Goal: Information Seeking & Learning: Learn about a topic

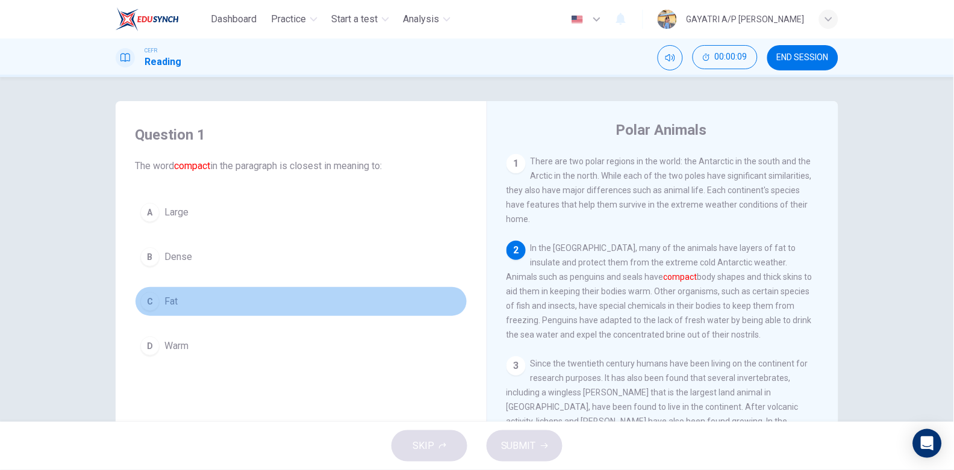
click at [200, 292] on button "C Fat" at bounding box center [301, 302] width 333 height 30
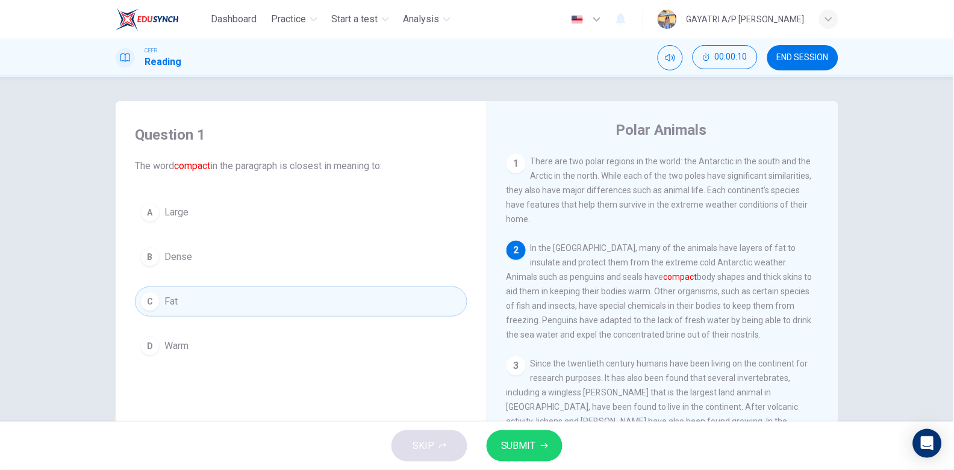
click at [514, 461] on button "SUBMIT" at bounding box center [525, 446] width 76 height 31
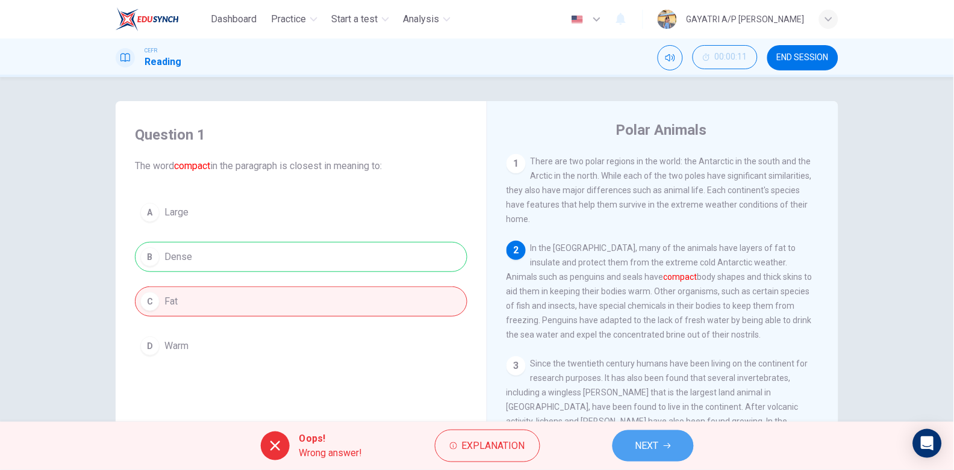
click at [634, 448] on button "NEXT" at bounding box center [653, 446] width 81 height 31
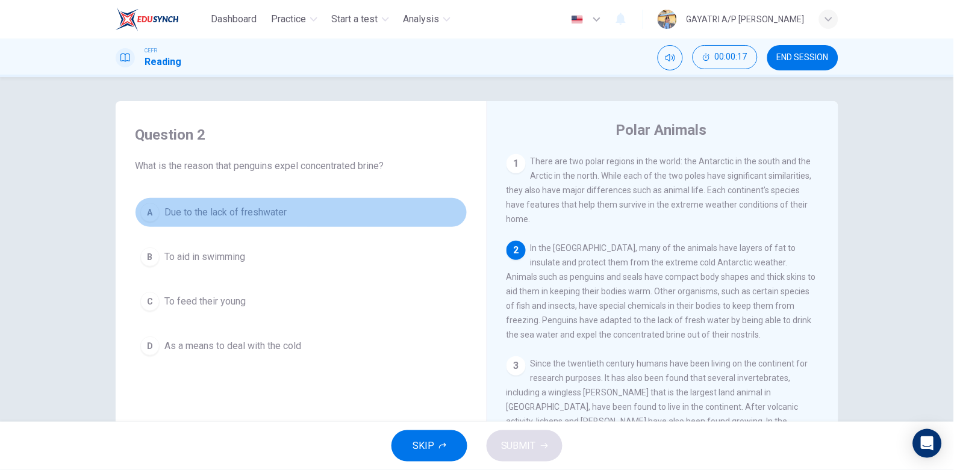
click at [234, 203] on button "A Due to the lack of freshwater" at bounding box center [301, 213] width 333 height 30
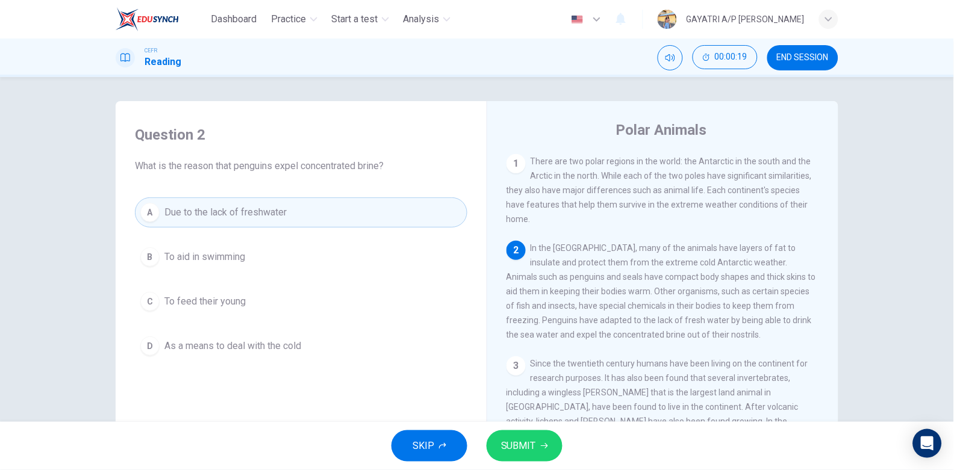
click at [524, 428] on div "SKIP SUBMIT" at bounding box center [477, 446] width 954 height 48
click at [522, 437] on button "SUBMIT" at bounding box center [525, 446] width 76 height 31
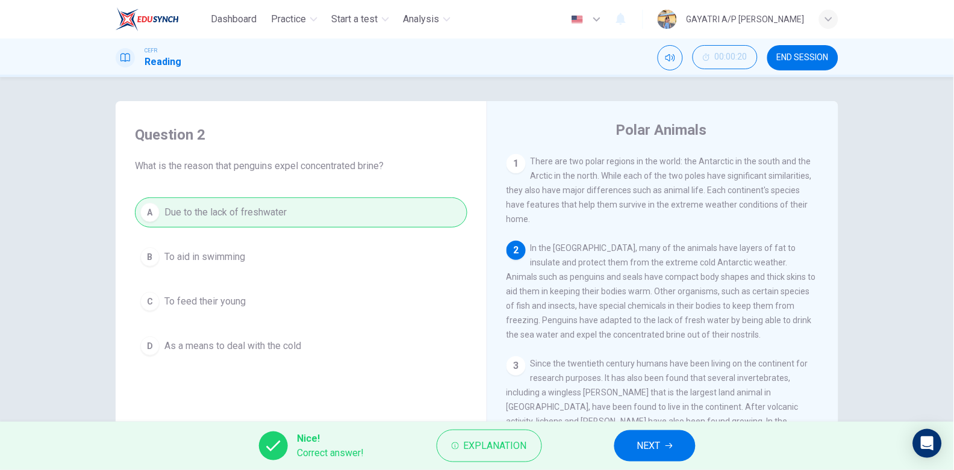
click at [643, 436] on button "NEXT" at bounding box center [654, 446] width 81 height 31
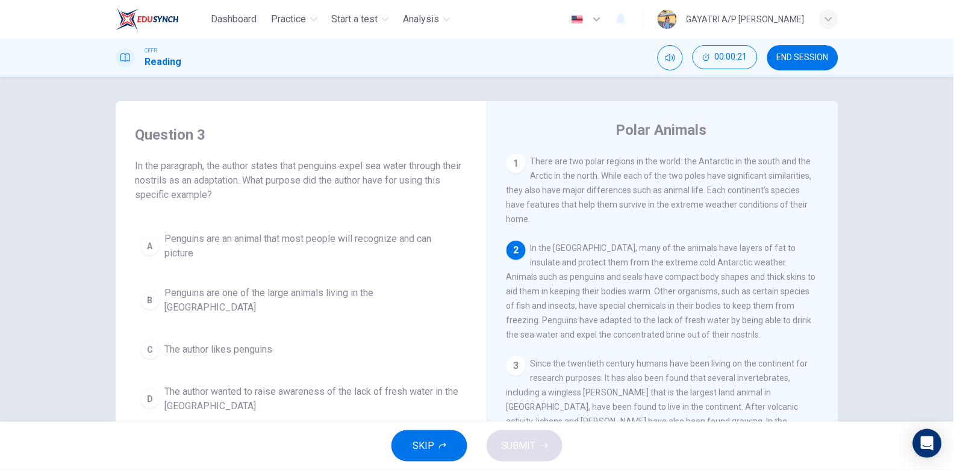
scroll to position [111, 0]
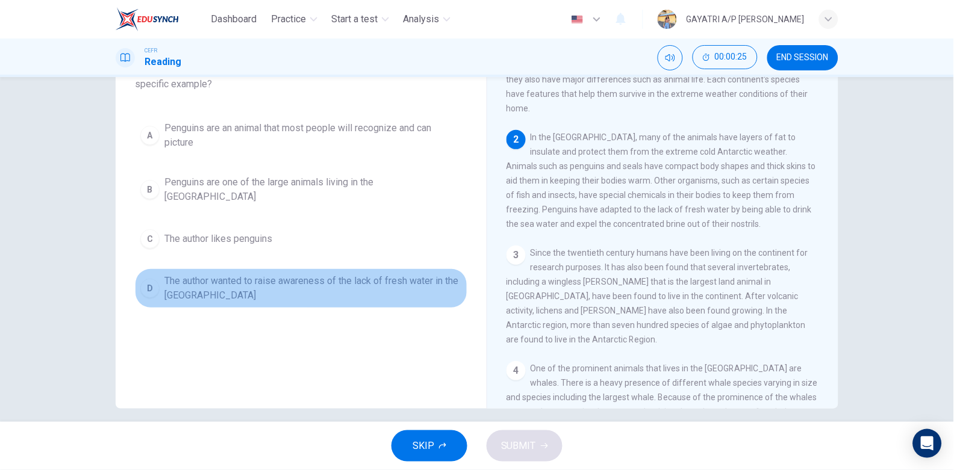
click at [316, 281] on span "The author wanted to raise awareness of the lack of fresh water in the [GEOGRAP…" at bounding box center [313, 288] width 298 height 29
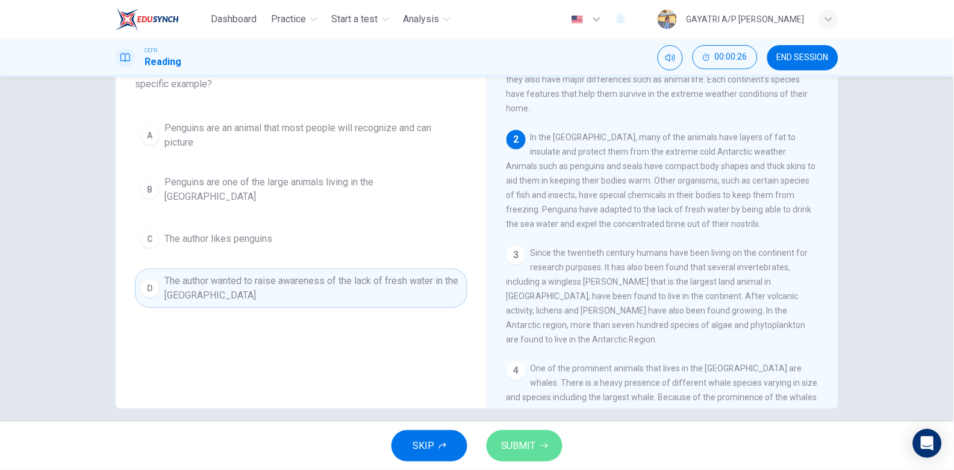
click at [519, 440] on span "SUBMIT" at bounding box center [518, 446] width 35 height 17
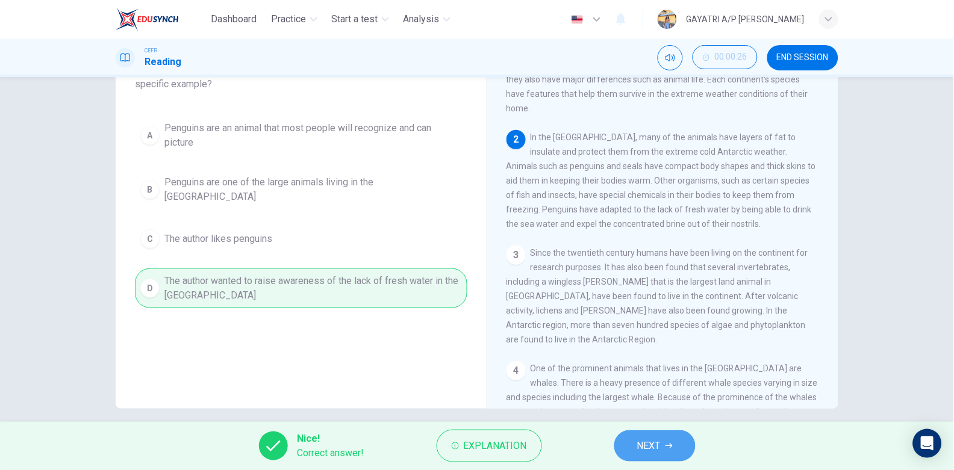
click at [654, 451] on span "NEXT" at bounding box center [648, 446] width 23 height 17
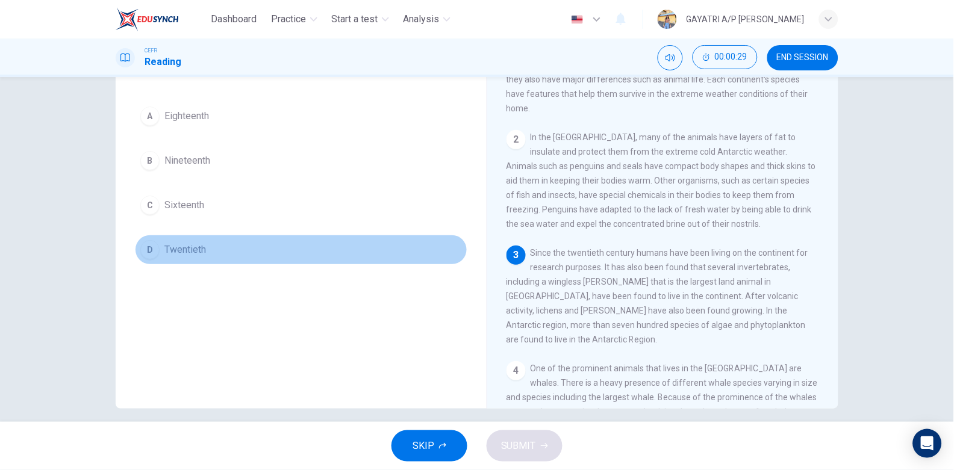
click at [191, 247] on span "Twentieth" at bounding box center [185, 250] width 42 height 14
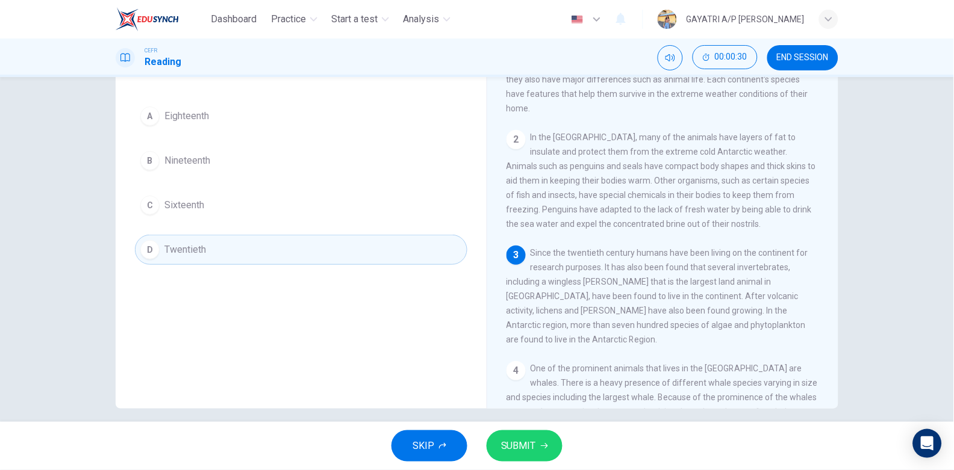
click at [528, 441] on span "SUBMIT" at bounding box center [518, 446] width 35 height 17
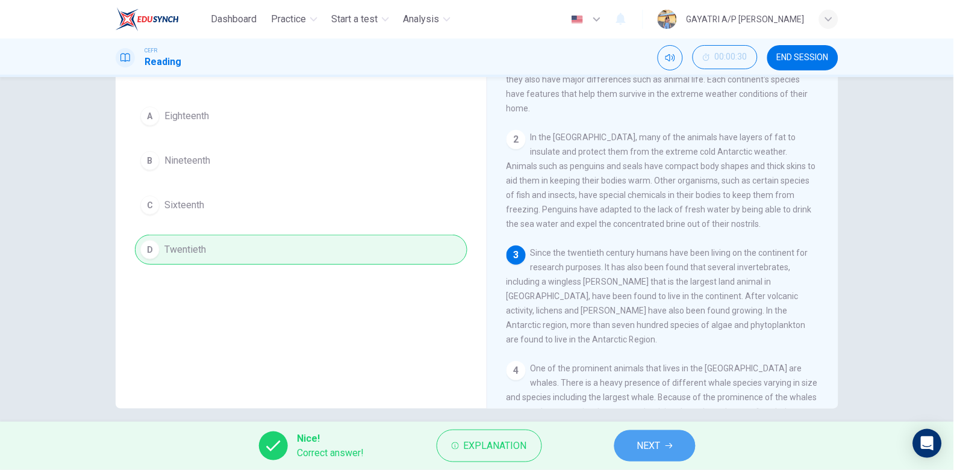
click at [663, 443] on button "NEXT" at bounding box center [654, 446] width 81 height 31
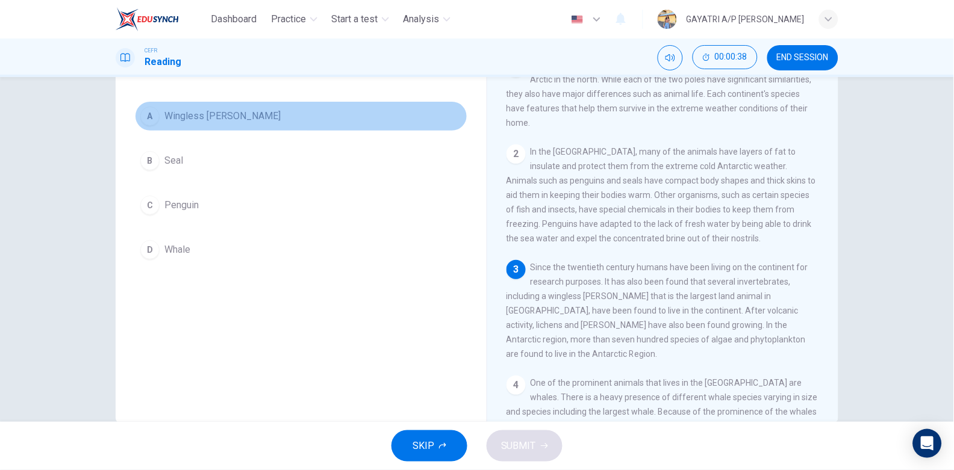
click at [230, 103] on button "A Wingless [PERSON_NAME]" at bounding box center [301, 116] width 333 height 30
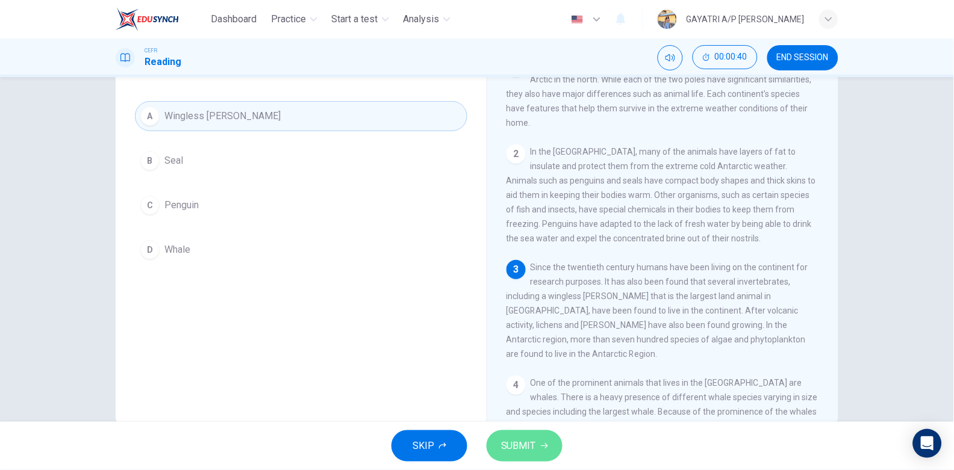
click at [504, 443] on span "SUBMIT" at bounding box center [518, 446] width 35 height 17
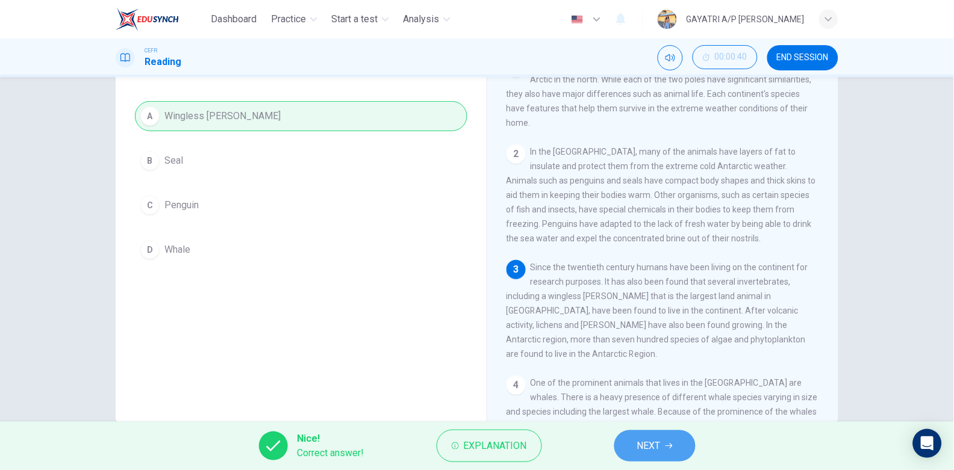
click at [653, 441] on span "NEXT" at bounding box center [648, 446] width 23 height 17
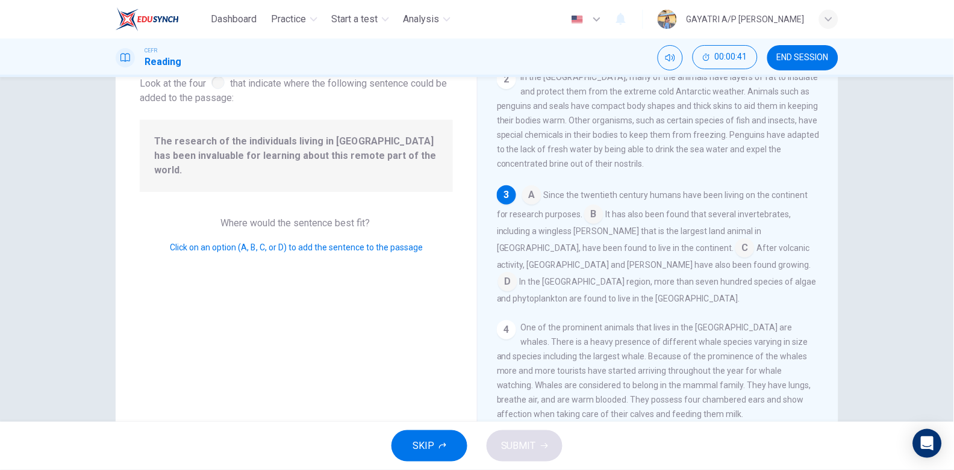
scroll to position [80, 0]
click at [587, 225] on input at bounding box center [593, 216] width 19 height 19
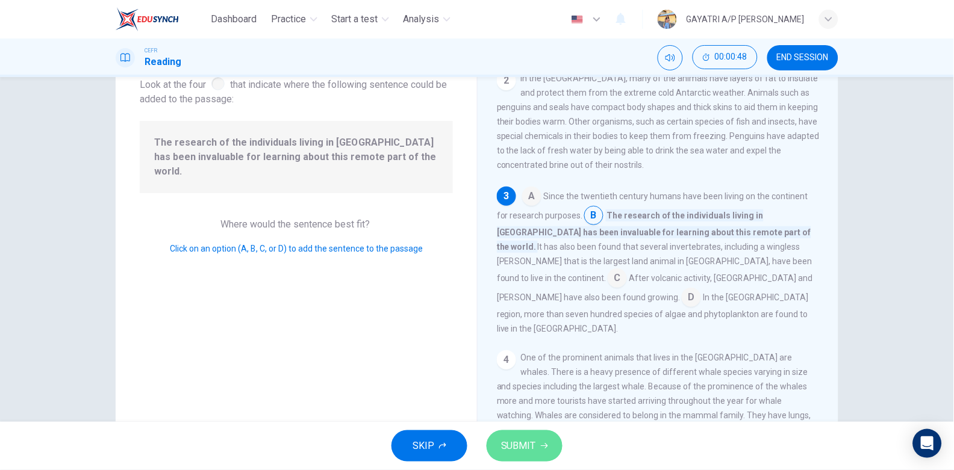
click at [519, 449] on span "SUBMIT" at bounding box center [518, 446] width 35 height 17
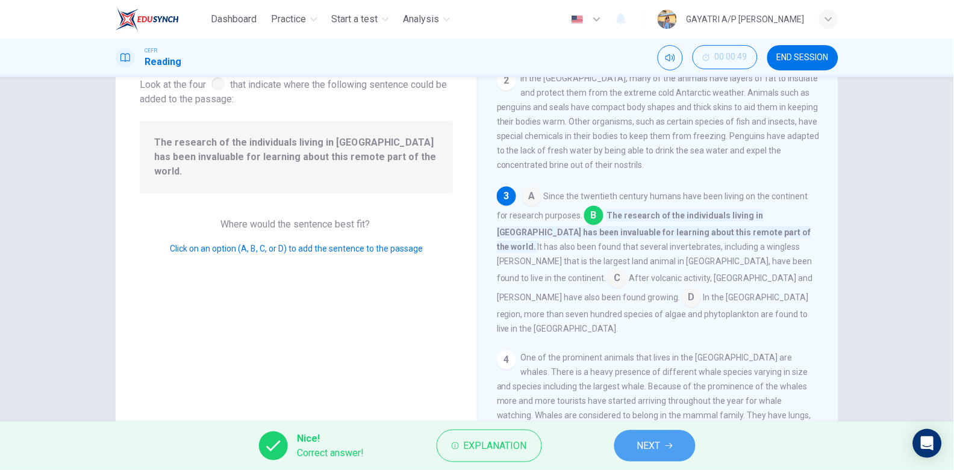
click at [676, 449] on button "NEXT" at bounding box center [654, 446] width 81 height 31
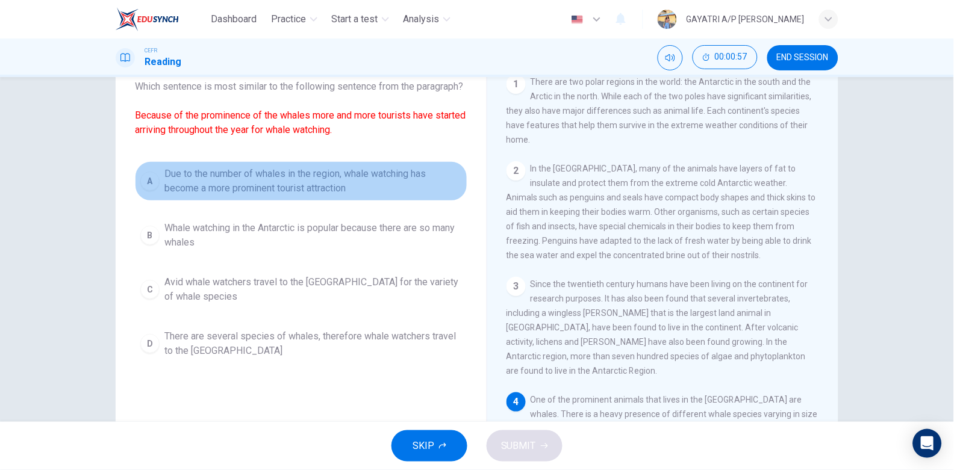
click at [298, 196] on span "Due to the number of whales in the region, whale watching has become a more pro…" at bounding box center [313, 181] width 298 height 29
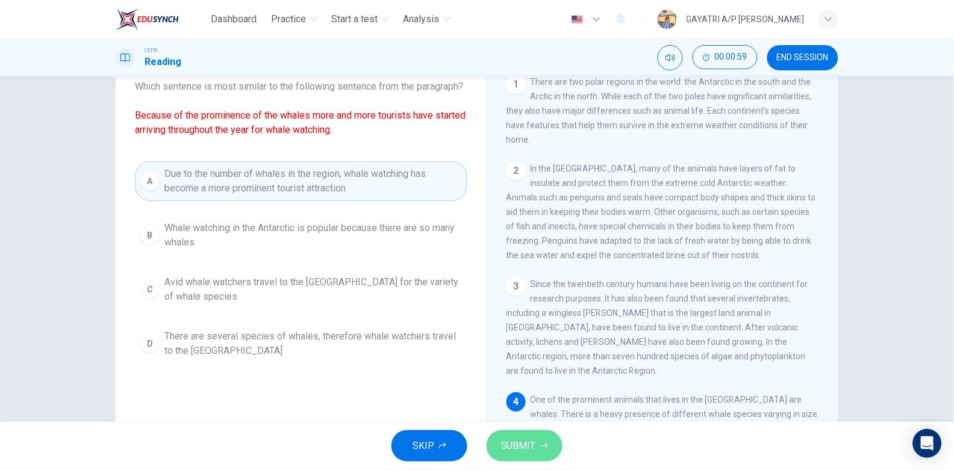
click at [525, 439] on span "SUBMIT" at bounding box center [518, 446] width 35 height 17
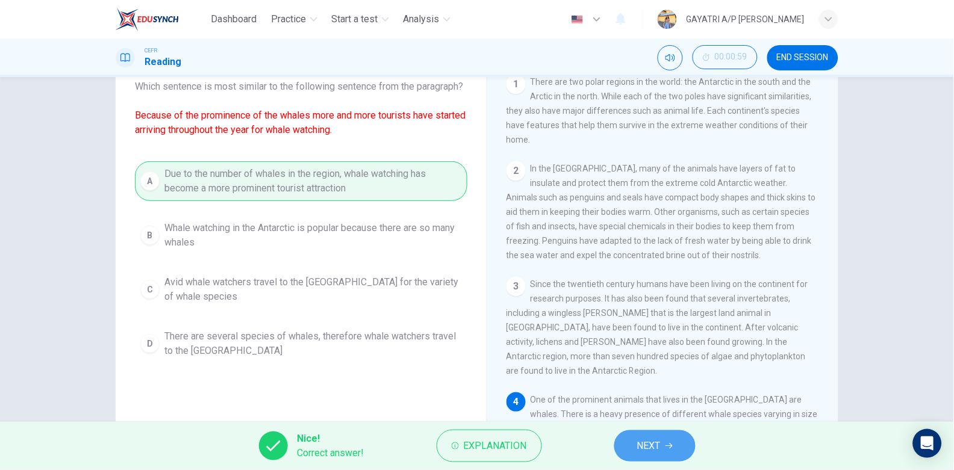
click at [648, 452] on span "NEXT" at bounding box center [648, 446] width 23 height 17
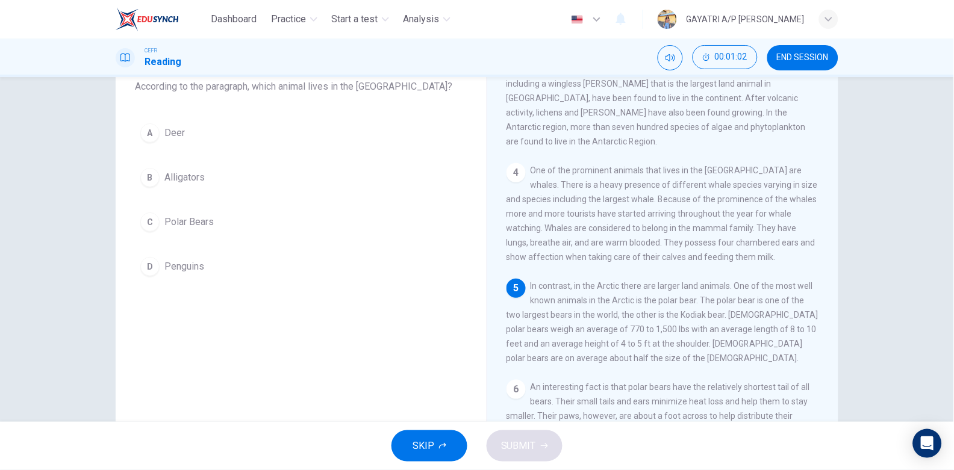
scroll to position [259, 0]
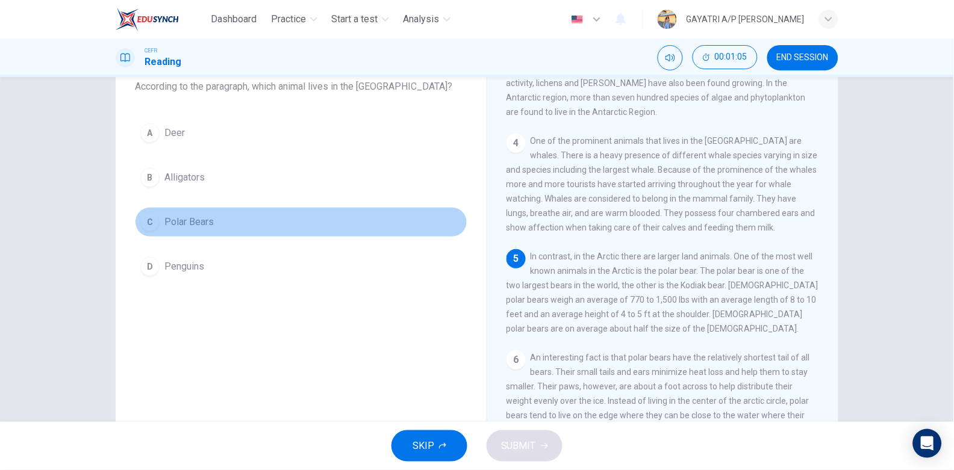
click at [243, 220] on button "C Polar Bears" at bounding box center [301, 222] width 333 height 30
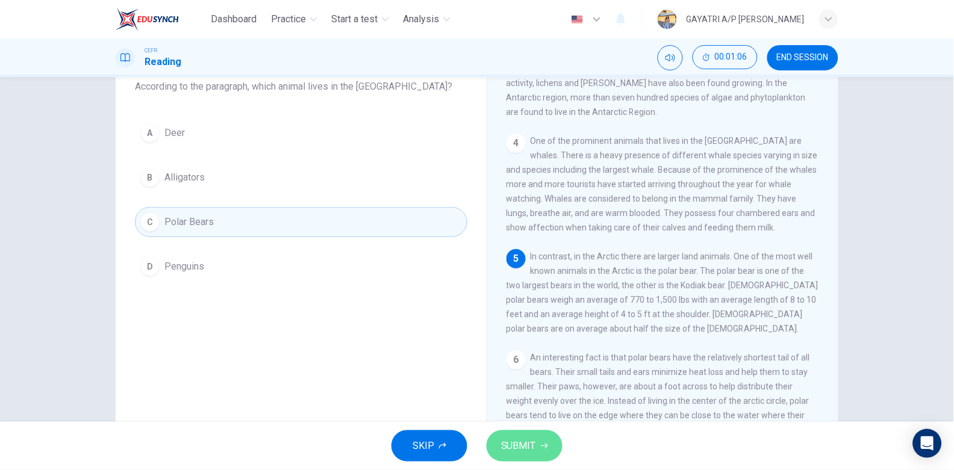
click at [531, 443] on span "SUBMIT" at bounding box center [518, 446] width 35 height 17
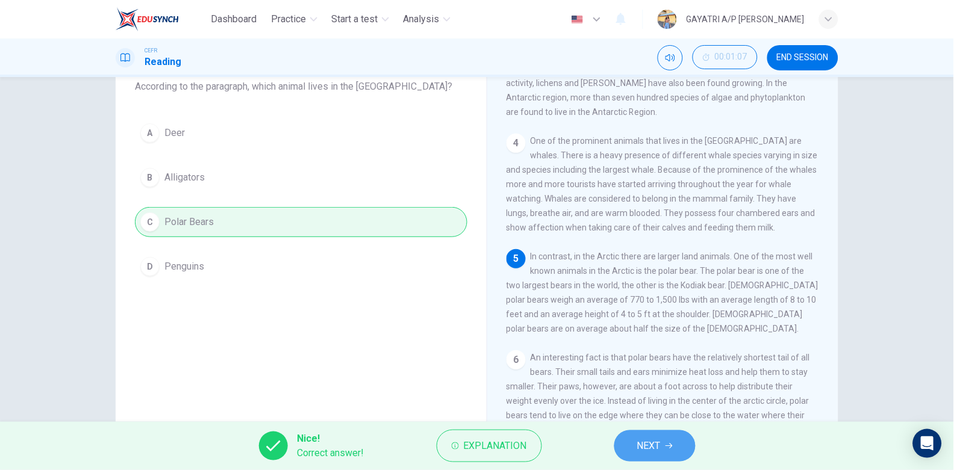
click at [648, 446] on span "NEXT" at bounding box center [648, 446] width 23 height 17
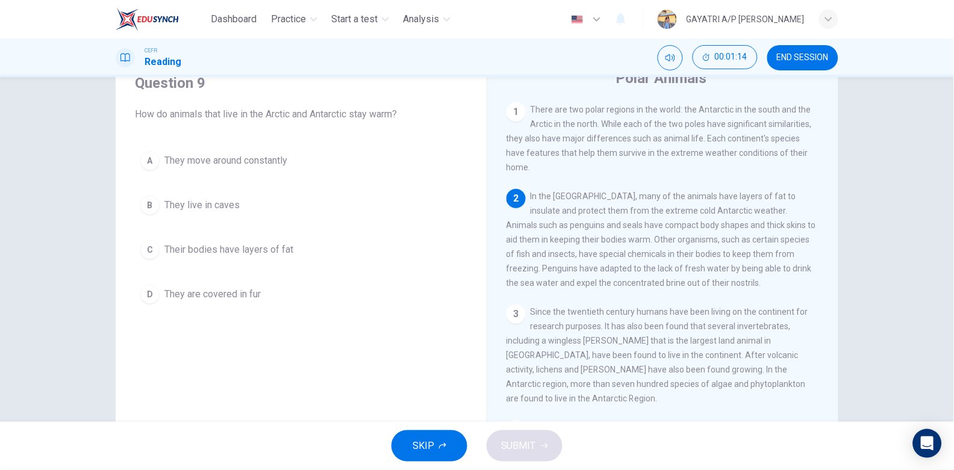
scroll to position [51, 0]
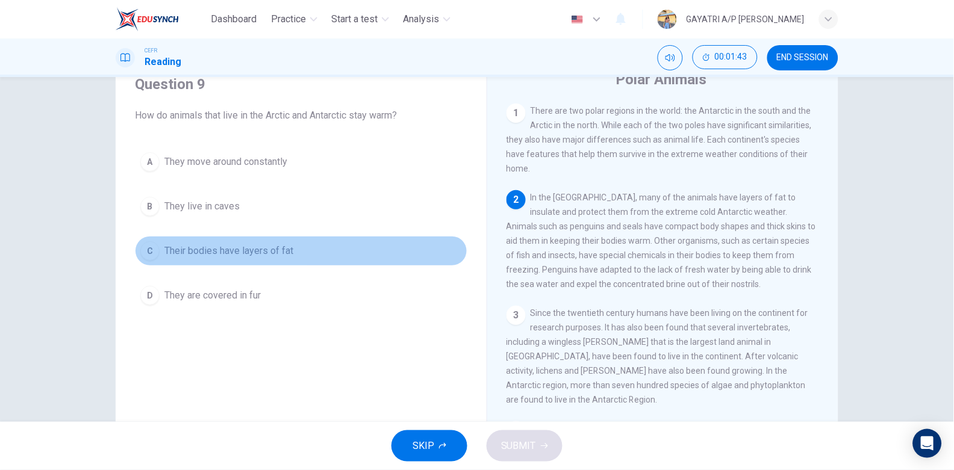
click at [217, 250] on span "Their bodies have layers of fat" at bounding box center [228, 251] width 129 height 14
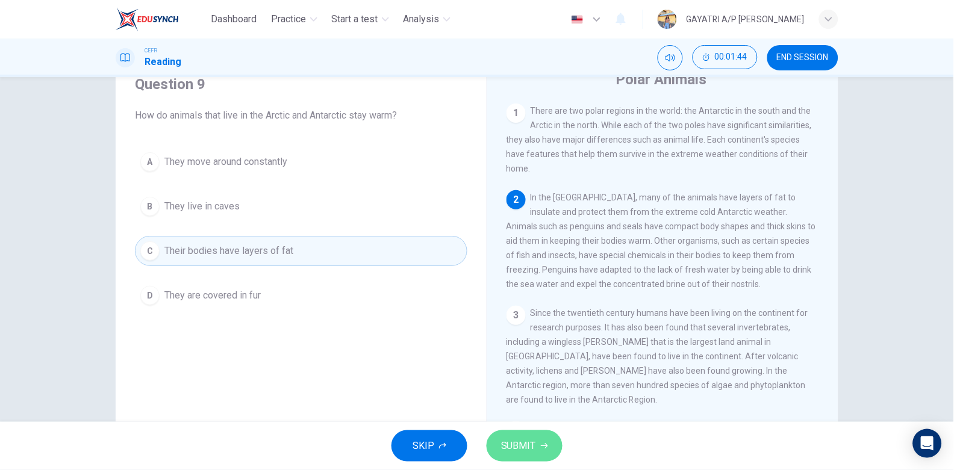
click at [515, 439] on span "SUBMIT" at bounding box center [518, 446] width 35 height 17
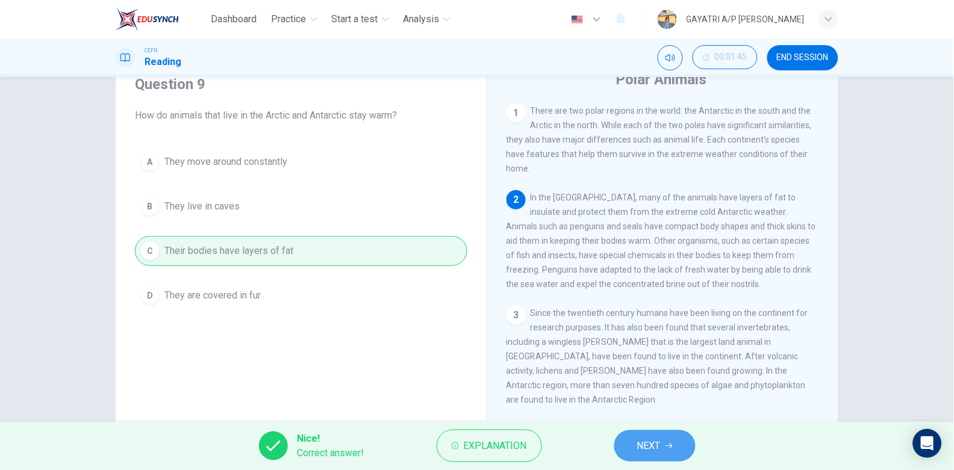
click at [660, 446] on span "NEXT" at bounding box center [648, 446] width 23 height 17
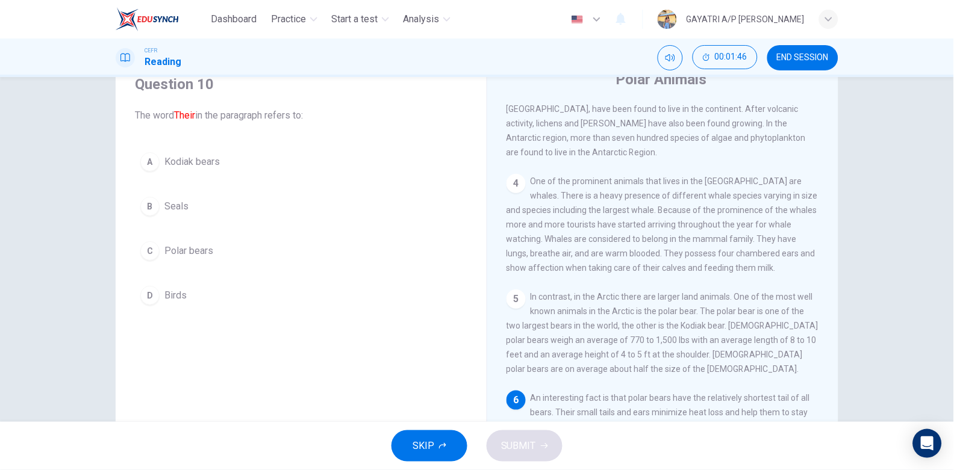
scroll to position [358, 0]
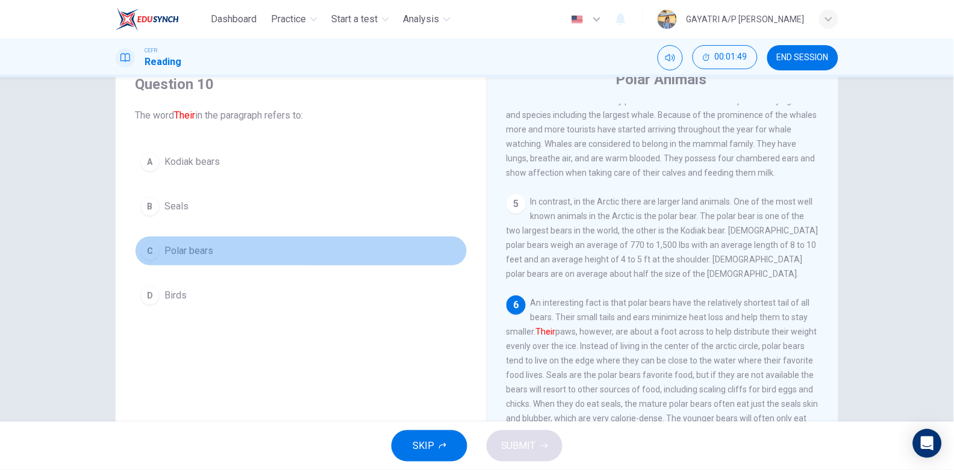
click at [252, 261] on button "C Polar bears" at bounding box center [301, 251] width 333 height 30
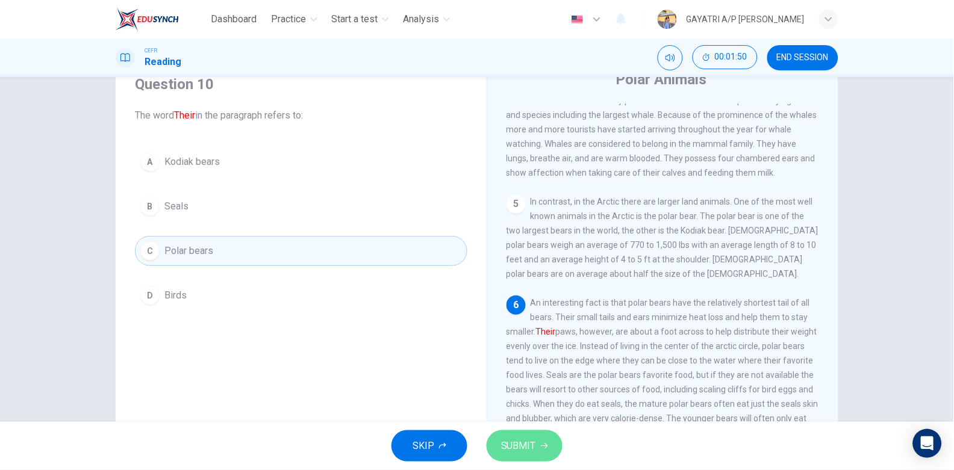
click at [511, 431] on button "SUBMIT" at bounding box center [525, 446] width 76 height 31
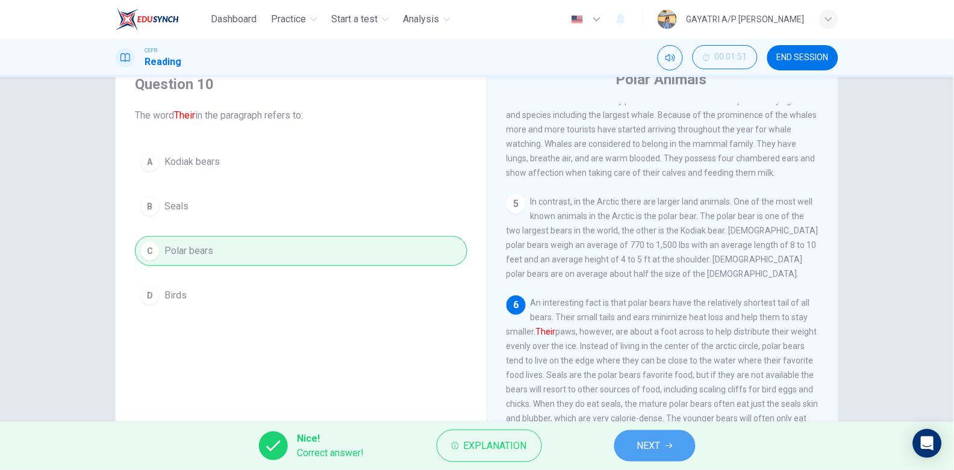
click at [642, 445] on span "NEXT" at bounding box center [648, 446] width 23 height 17
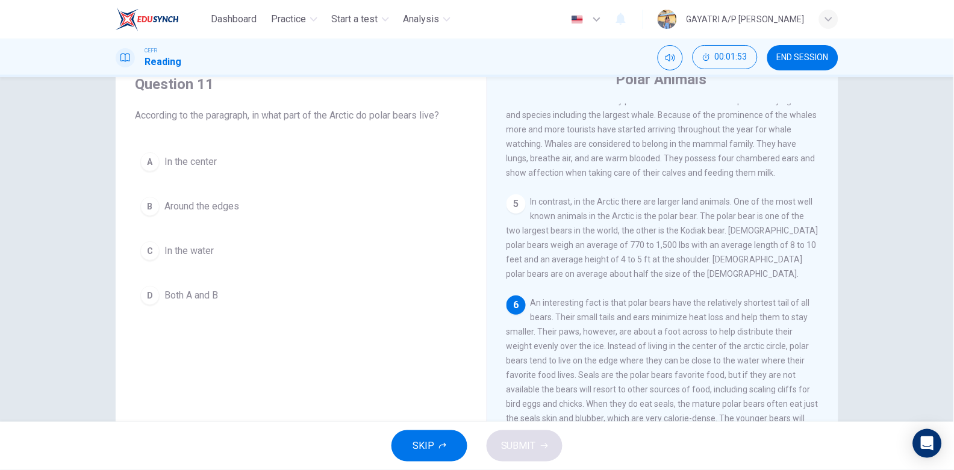
scroll to position [121, 0]
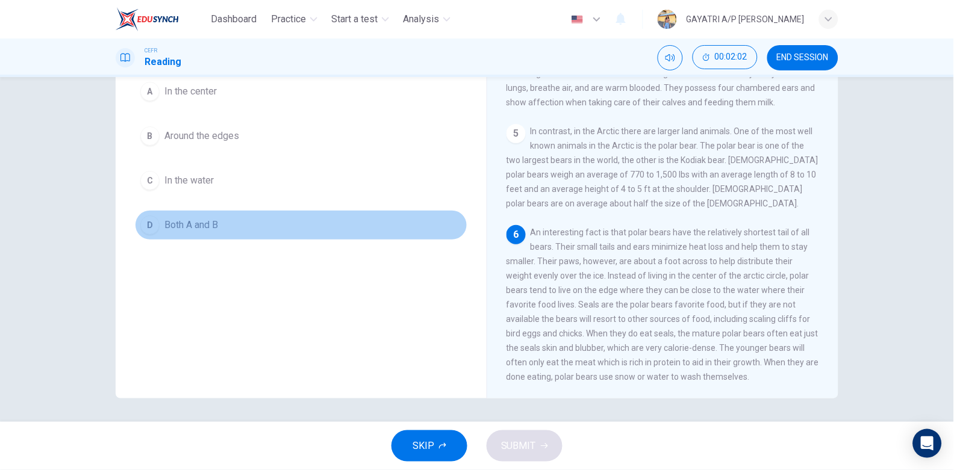
click at [227, 230] on button "D Both A and B" at bounding box center [301, 225] width 333 height 30
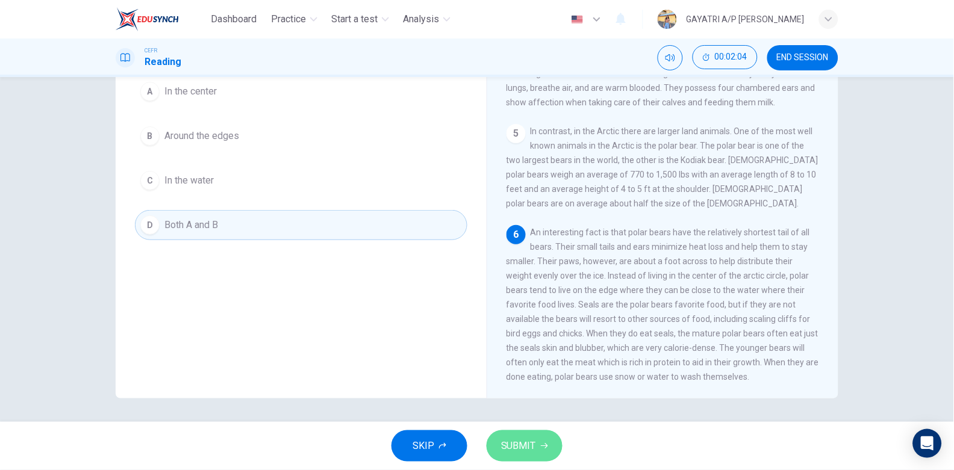
click at [533, 441] on span "SUBMIT" at bounding box center [518, 446] width 35 height 17
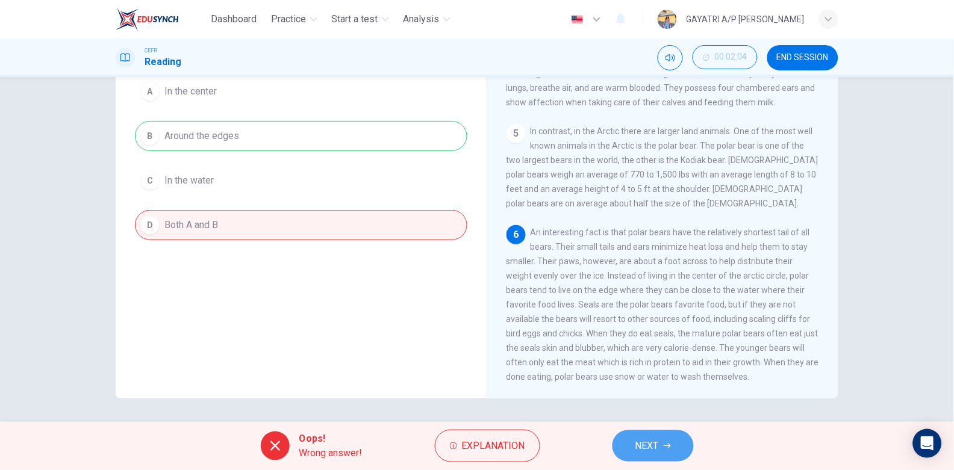
click at [663, 440] on button "NEXT" at bounding box center [653, 446] width 81 height 31
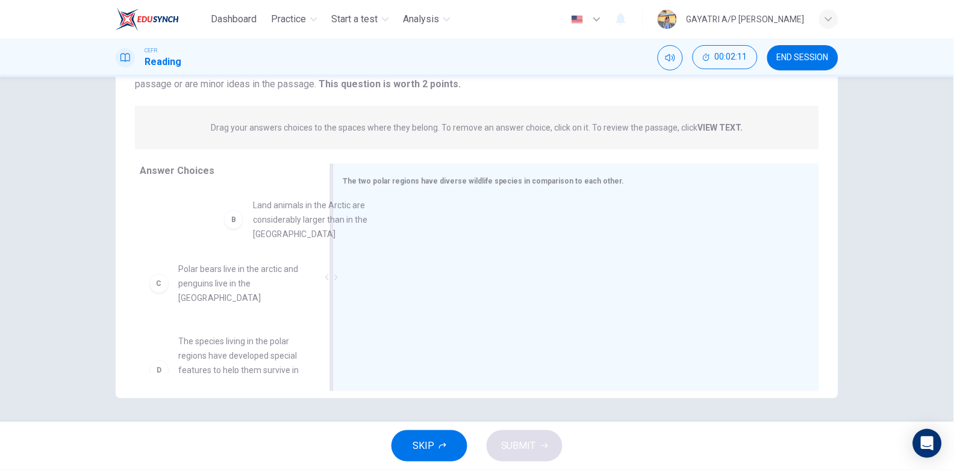
scroll to position [70, 0]
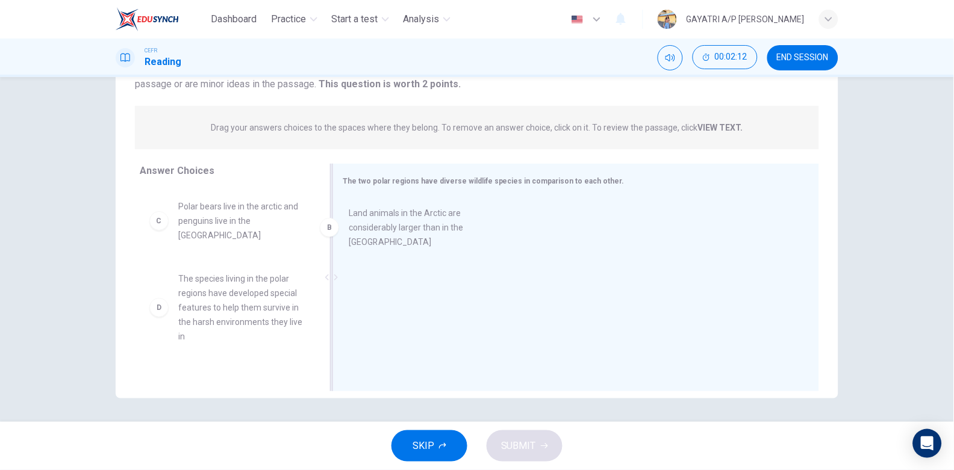
drag, startPoint x: 218, startPoint y: 226, endPoint x: 418, endPoint y: 237, distance: 200.3
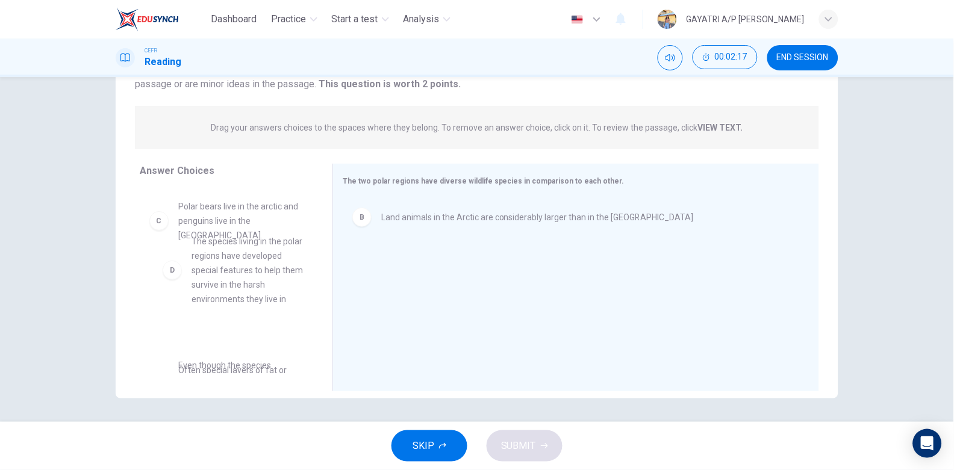
drag, startPoint x: 241, startPoint y: 281, endPoint x: 260, endPoint y: 246, distance: 40.4
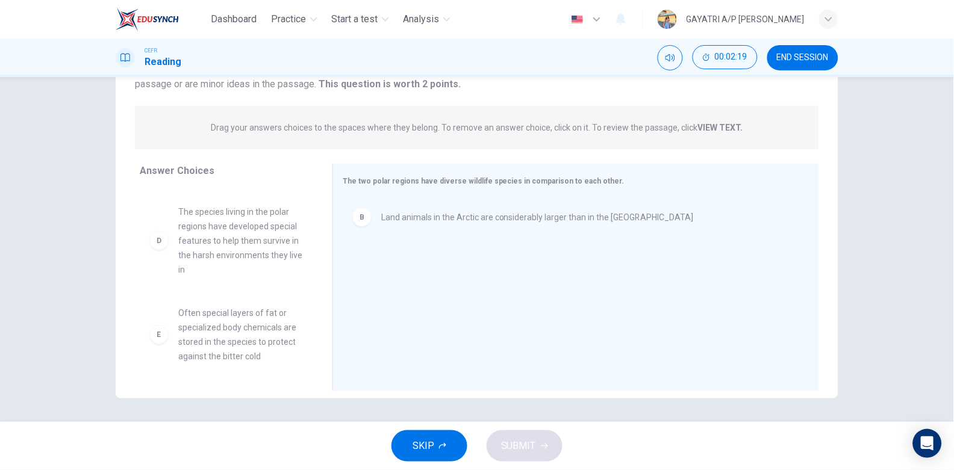
scroll to position [148, 0]
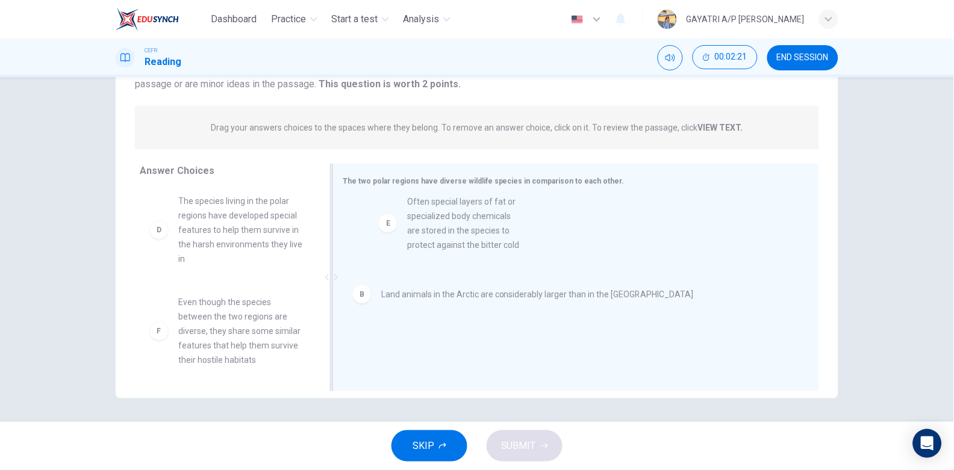
drag, startPoint x: 240, startPoint y: 322, endPoint x: 510, endPoint y: 215, distance: 290.7
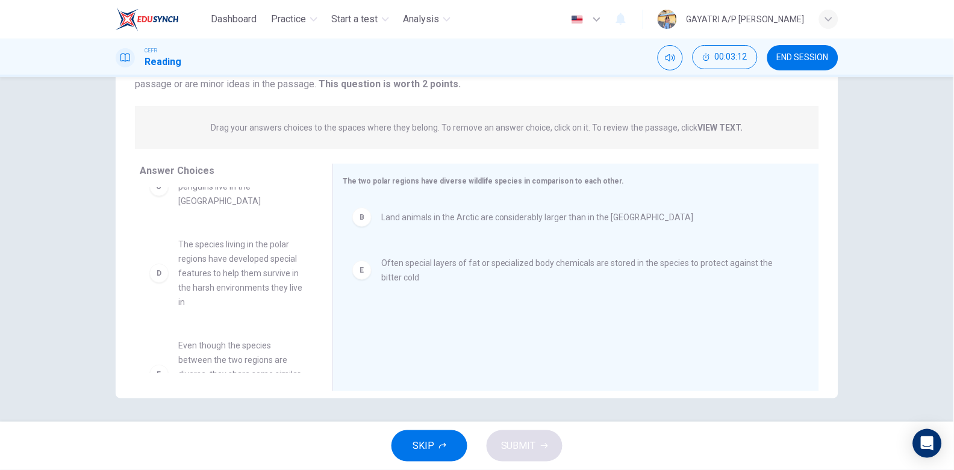
scroll to position [105, 0]
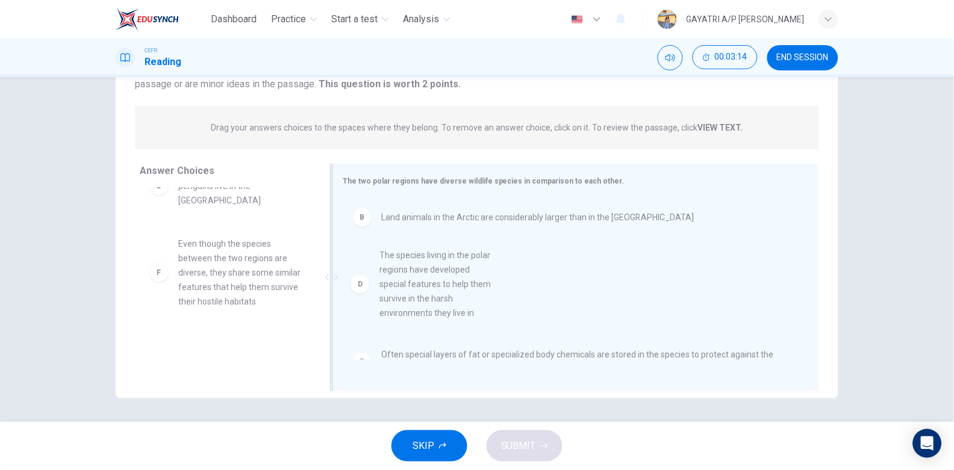
drag, startPoint x: 228, startPoint y: 263, endPoint x: 460, endPoint y: 278, distance: 233.0
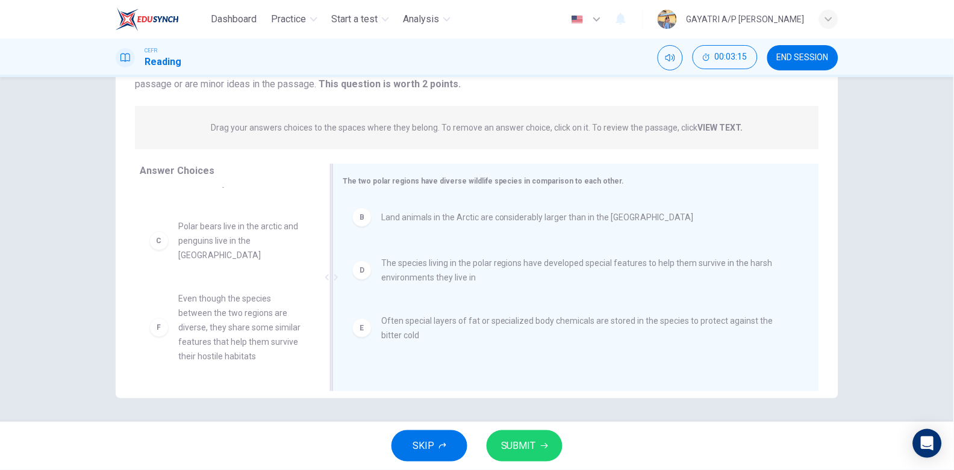
scroll to position [50, 0]
click at [520, 444] on span "SUBMIT" at bounding box center [518, 446] width 35 height 17
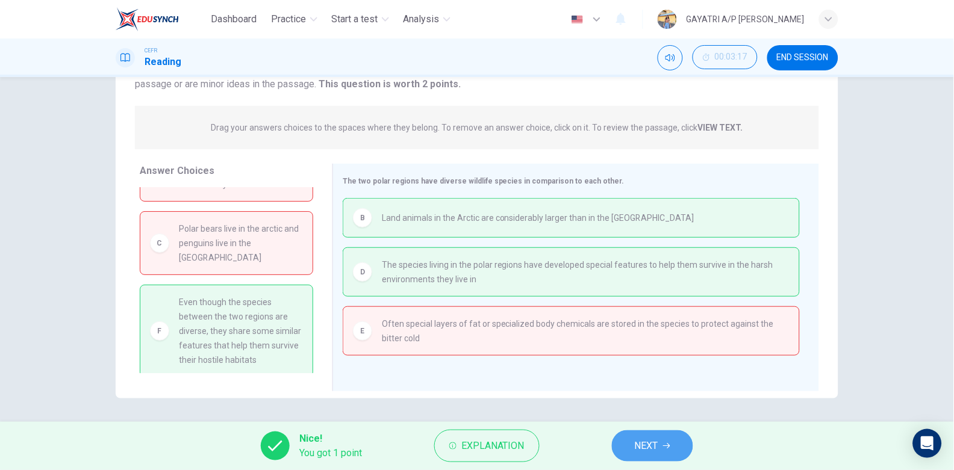
click at [657, 438] on span "NEXT" at bounding box center [646, 446] width 23 height 17
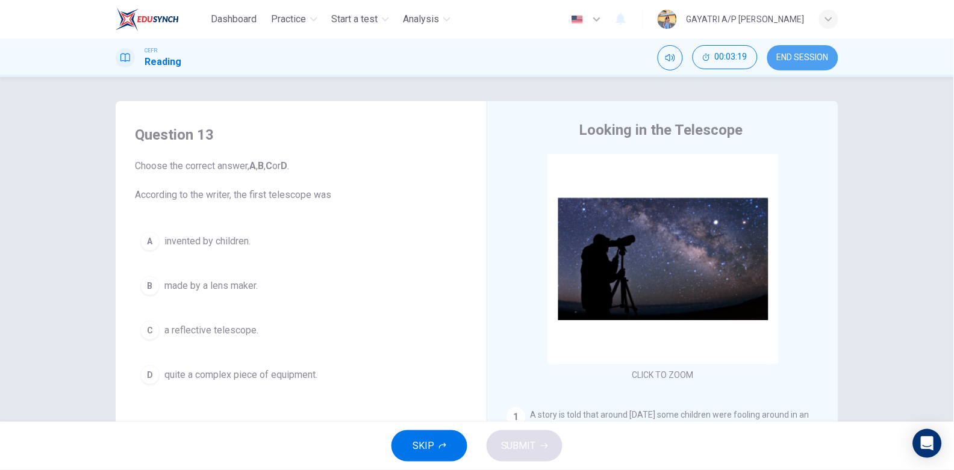
click at [785, 51] on button "END SESSION" at bounding box center [802, 57] width 71 height 25
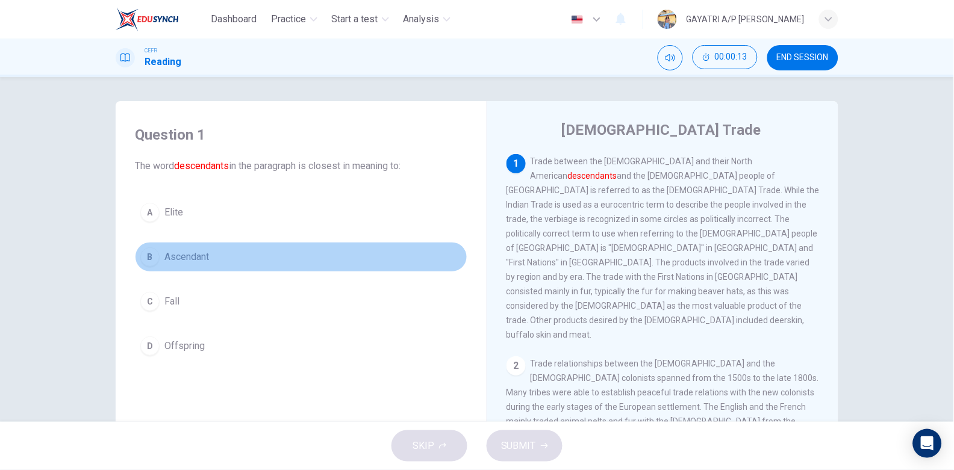
click at [240, 254] on button "B Ascendant" at bounding box center [301, 257] width 333 height 30
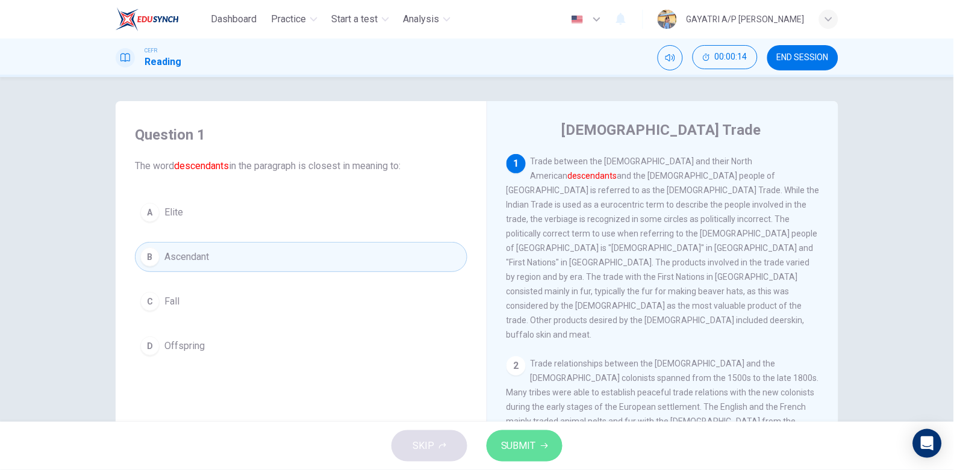
click at [532, 444] on span "SUBMIT" at bounding box center [518, 446] width 35 height 17
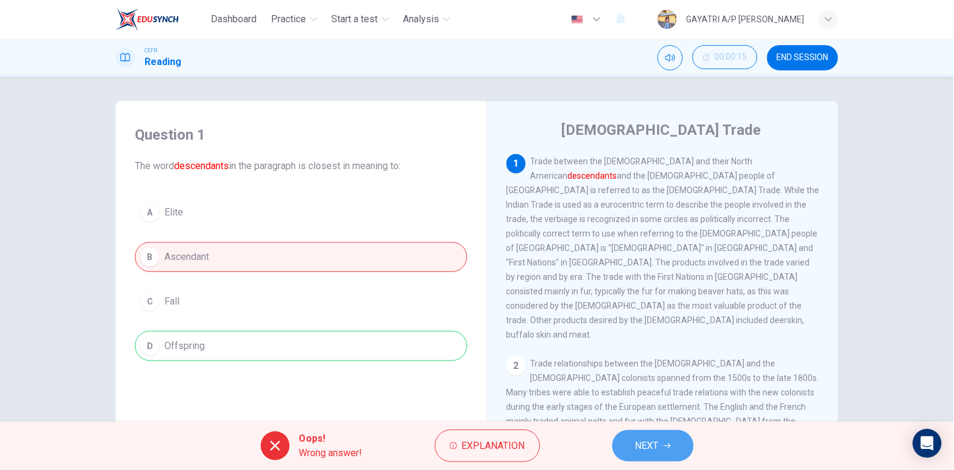
click at [660, 442] on button "NEXT" at bounding box center [653, 446] width 81 height 31
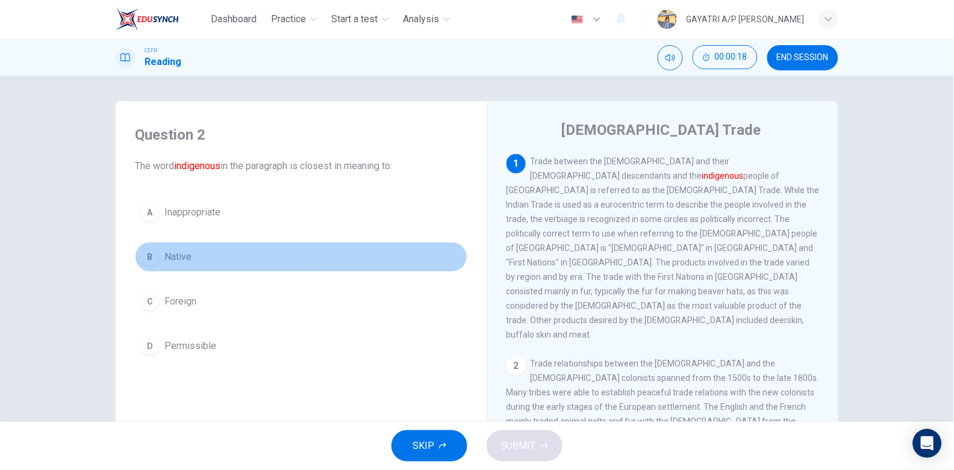
click at [223, 258] on button "B Native" at bounding box center [301, 257] width 333 height 30
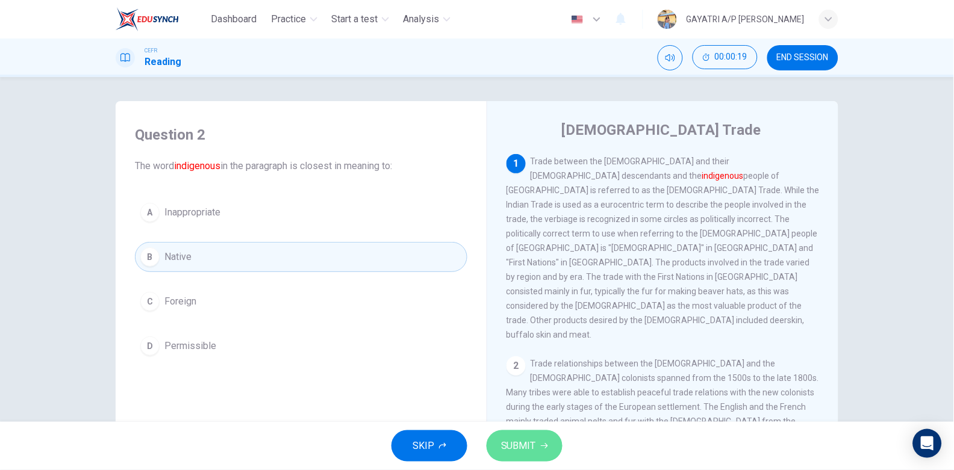
click at [511, 448] on span "SUBMIT" at bounding box center [518, 446] width 35 height 17
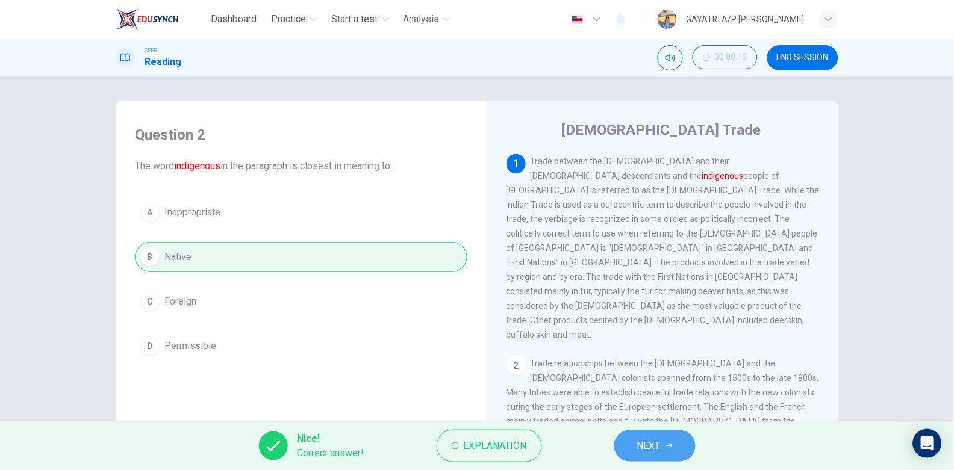
click at [652, 442] on span "NEXT" at bounding box center [648, 446] width 23 height 17
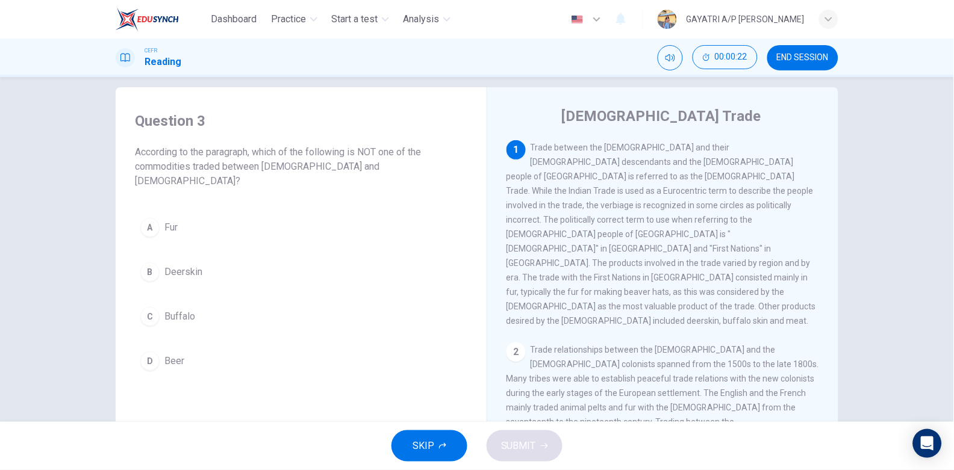
scroll to position [14, 0]
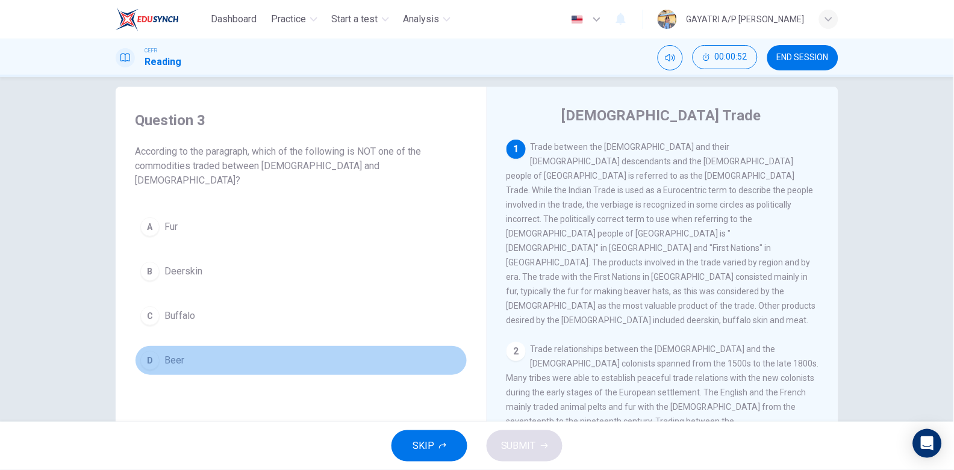
click at [203, 346] on button "D Beer" at bounding box center [301, 361] width 333 height 30
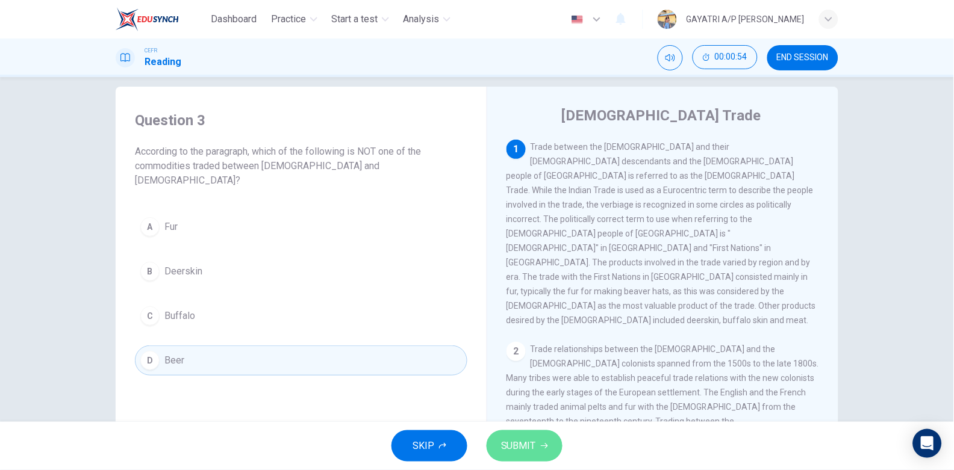
click at [543, 444] on icon "button" at bounding box center [544, 446] width 7 height 7
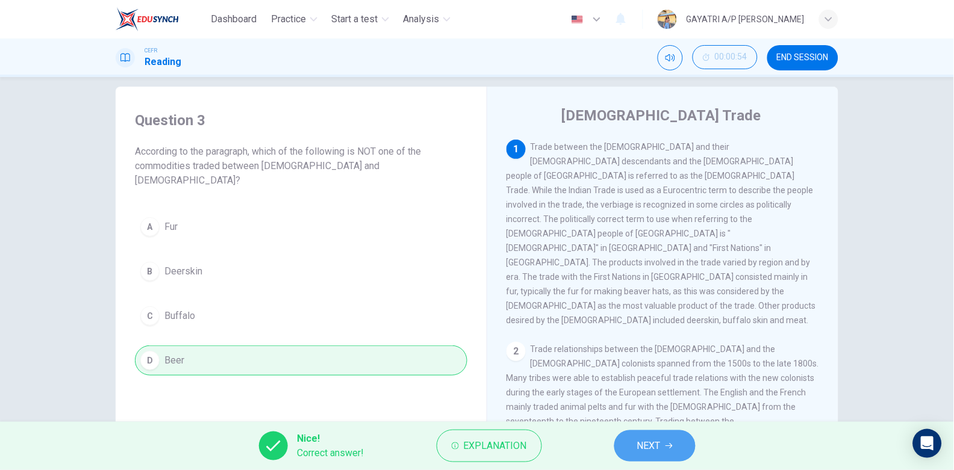
click at [628, 446] on button "NEXT" at bounding box center [654, 446] width 81 height 31
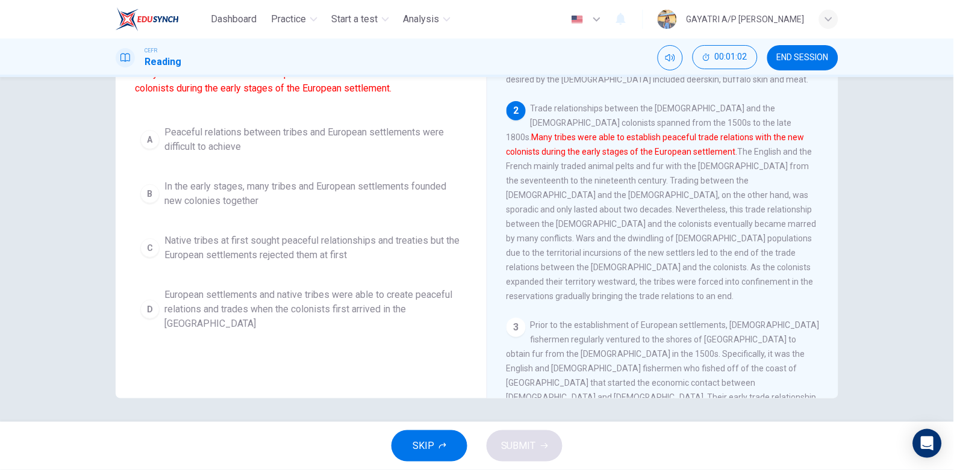
scroll to position [92, 0]
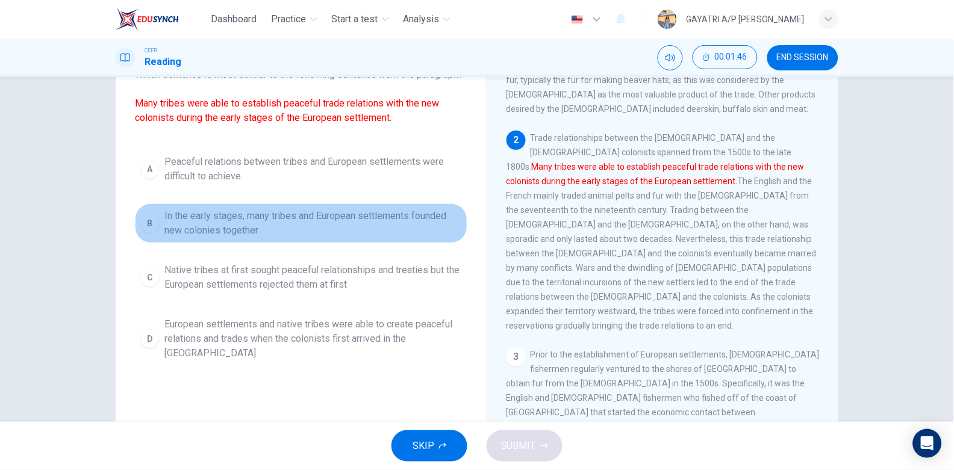
click at [225, 235] on span "In the early stages, many tribes and European settlements founded new colonies …" at bounding box center [313, 223] width 298 height 29
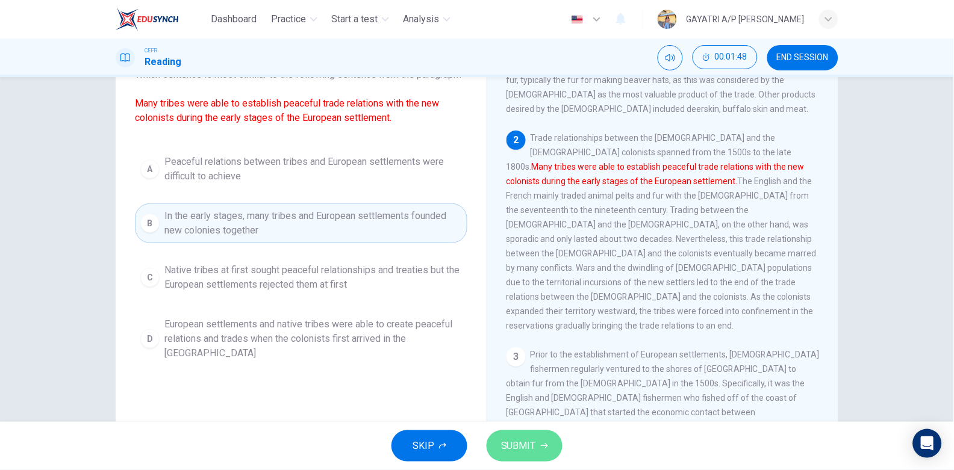
click at [512, 443] on span "SUBMIT" at bounding box center [518, 446] width 35 height 17
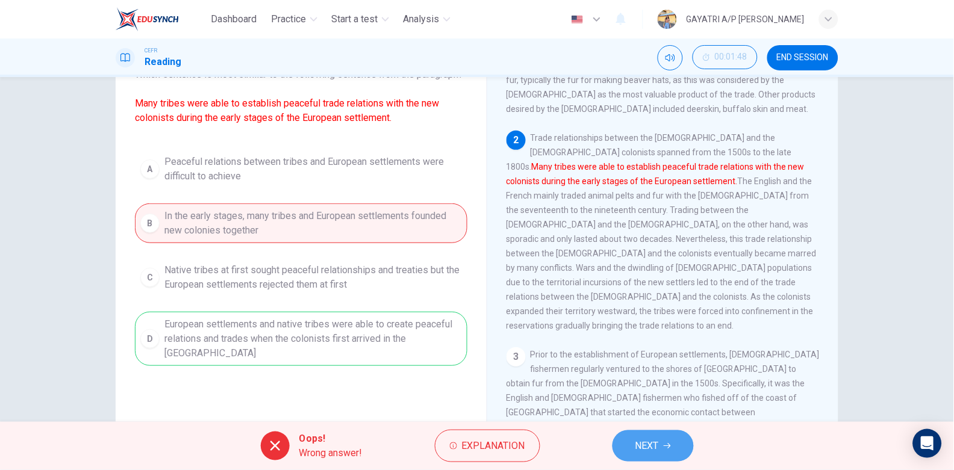
click at [645, 455] on button "NEXT" at bounding box center [653, 446] width 81 height 31
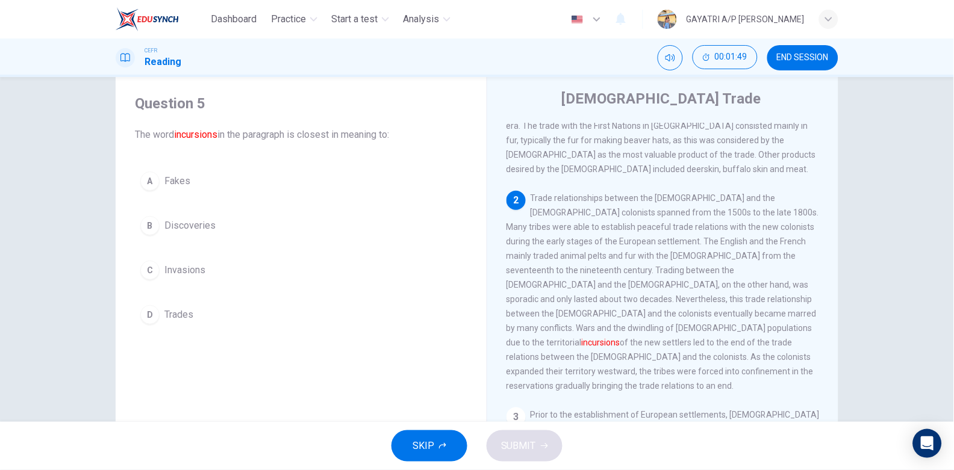
scroll to position [30, 0]
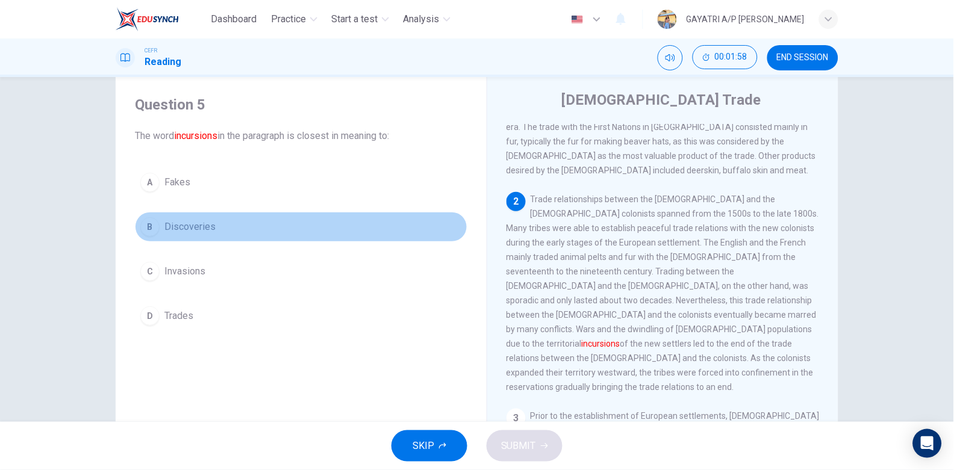
click at [231, 225] on button "B Discoveries" at bounding box center [301, 227] width 333 height 30
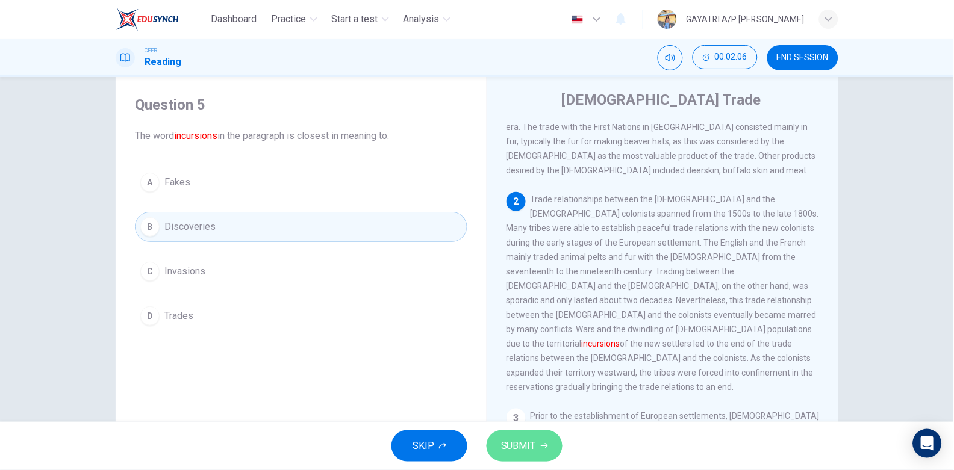
click at [538, 438] on button "SUBMIT" at bounding box center [525, 446] width 76 height 31
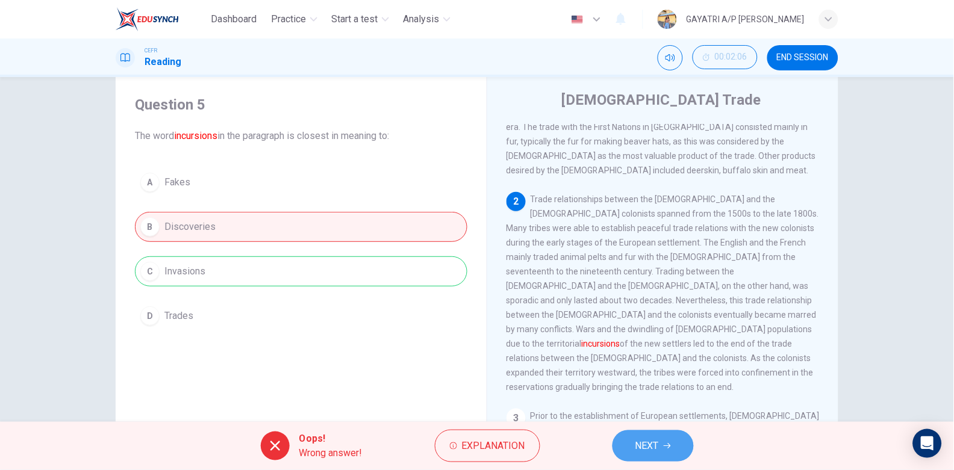
click at [647, 448] on span "NEXT" at bounding box center [647, 446] width 23 height 17
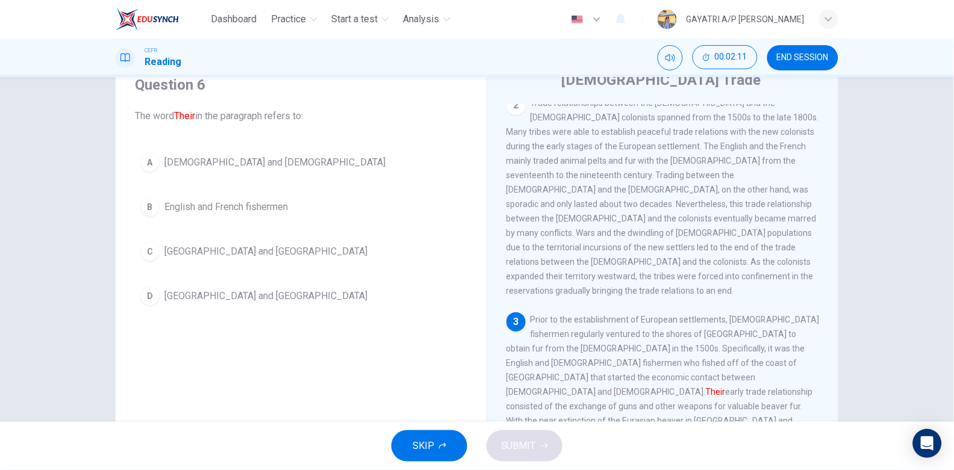
scroll to position [33, 0]
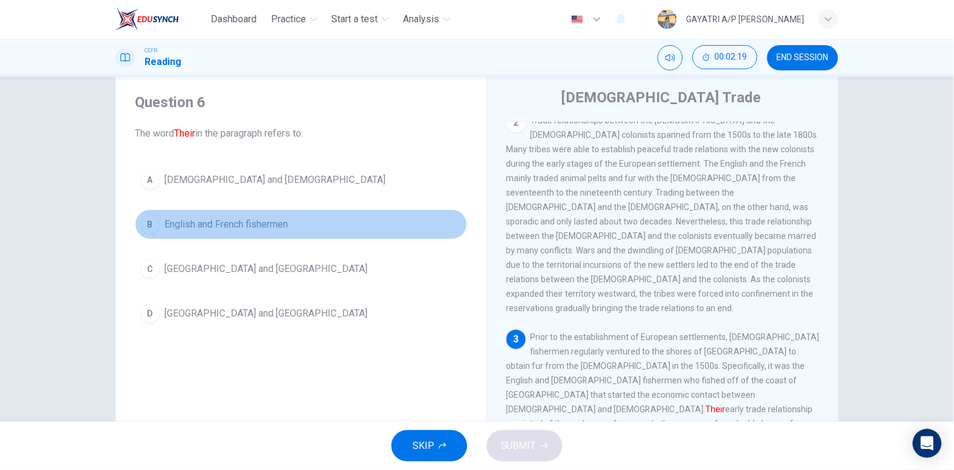
click at [251, 229] on span "English and French fishermen" at bounding box center [225, 224] width 123 height 14
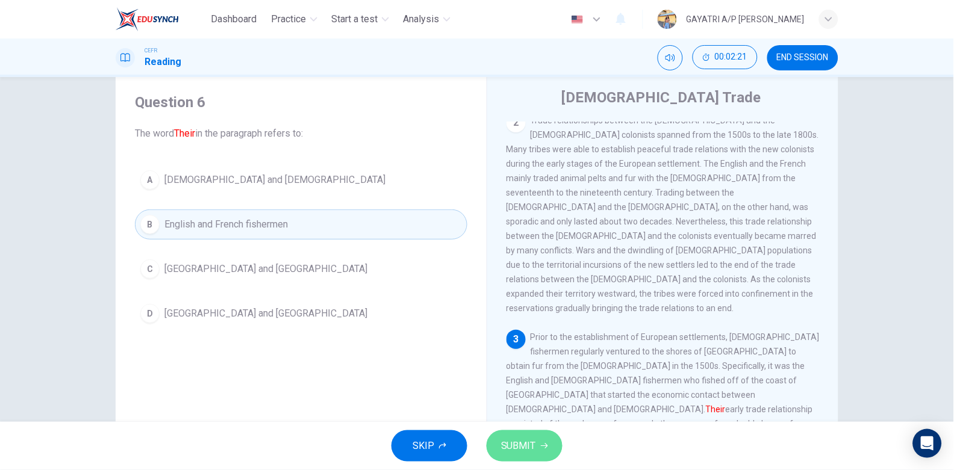
click at [522, 442] on span "SUBMIT" at bounding box center [518, 446] width 35 height 17
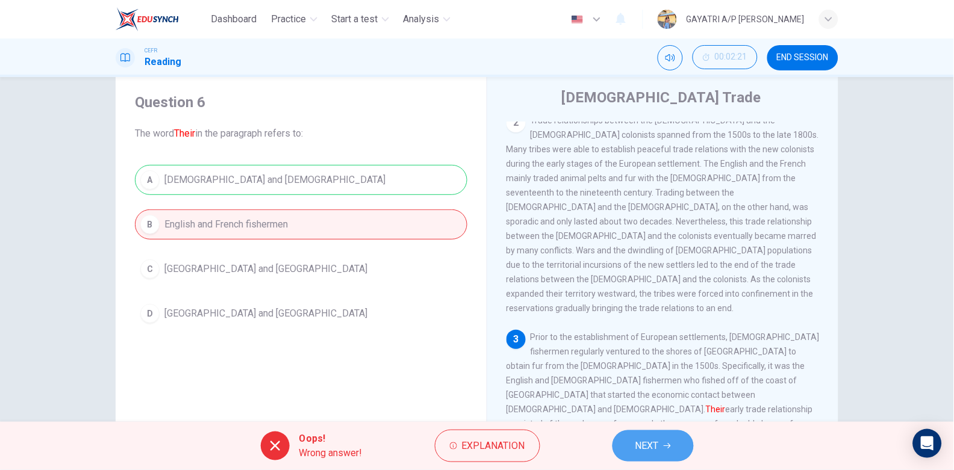
click at [648, 445] on span "NEXT" at bounding box center [647, 446] width 23 height 17
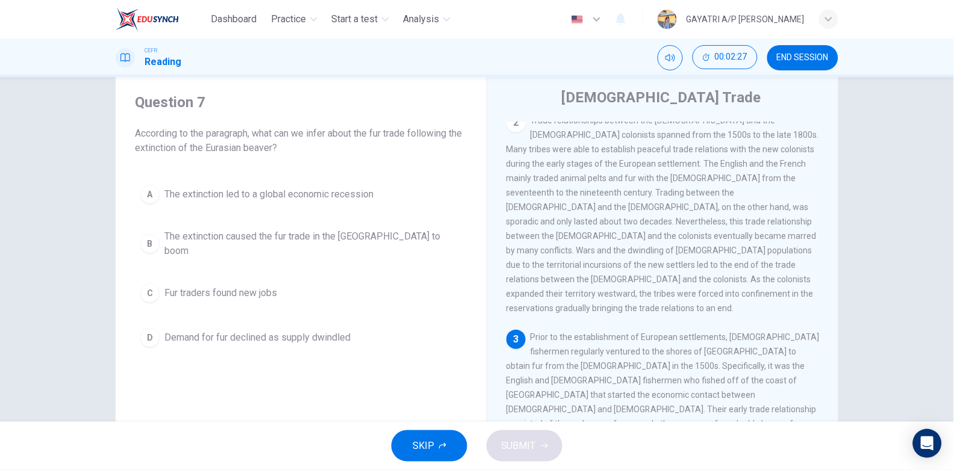
scroll to position [371, 0]
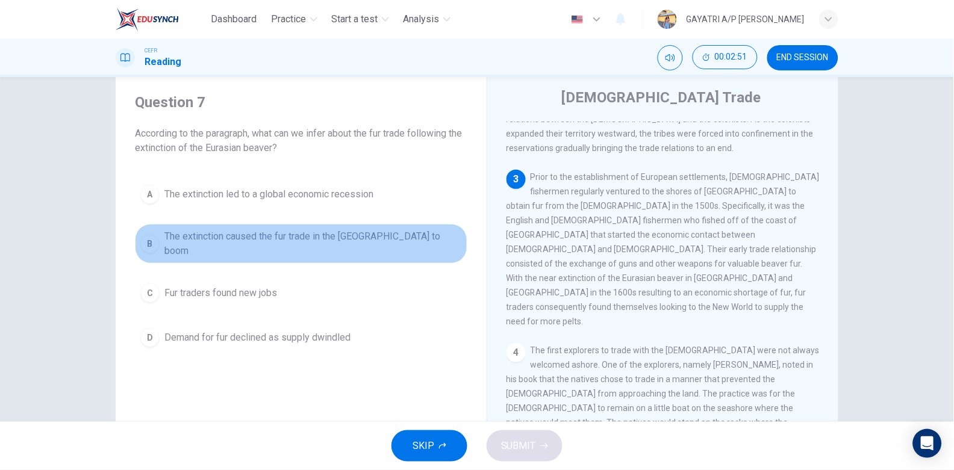
click at [276, 237] on span "The extinction caused the fur trade in the New World to boom" at bounding box center [313, 244] width 298 height 29
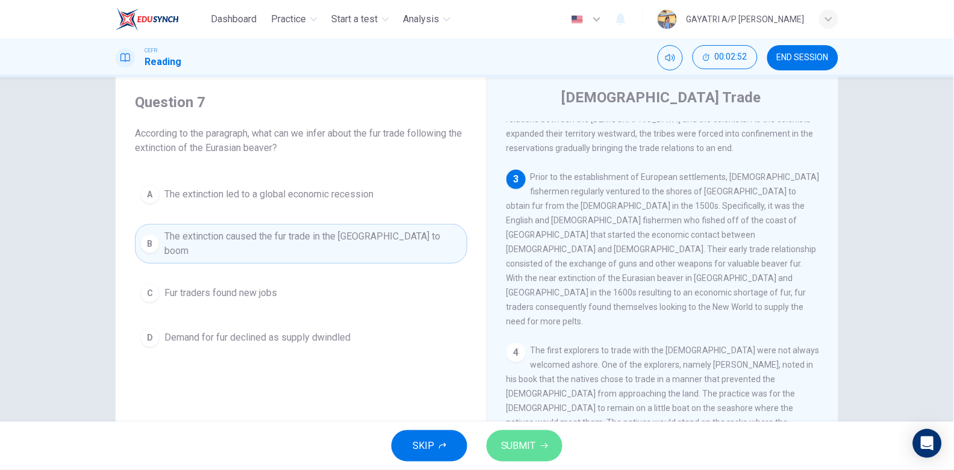
click at [516, 449] on span "SUBMIT" at bounding box center [518, 446] width 35 height 17
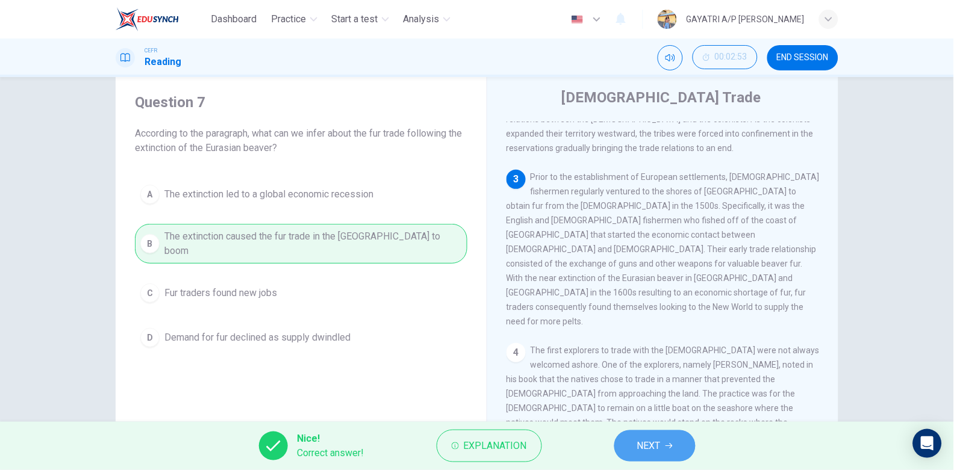
click at [666, 443] on icon "button" at bounding box center [669, 446] width 7 height 7
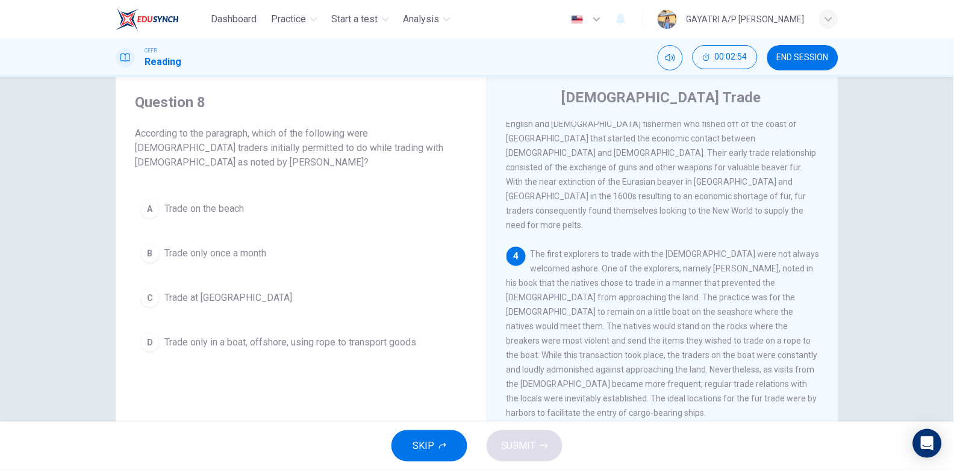
scroll to position [485, 0]
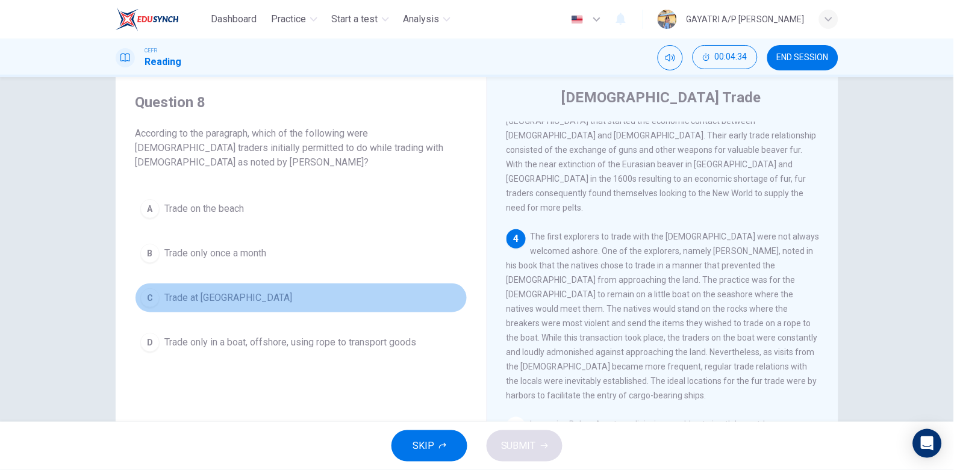
click at [256, 296] on span "Trade at neutral harbors" at bounding box center [228, 298] width 128 height 14
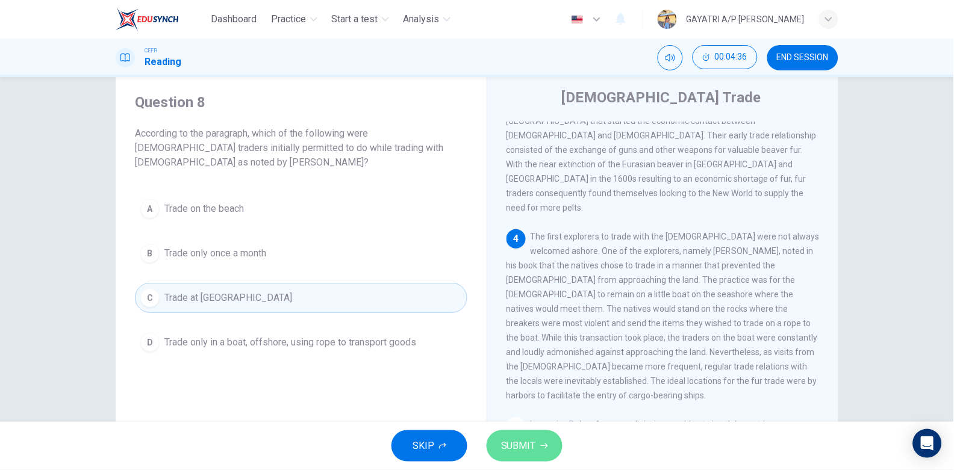
click at [527, 441] on span "SUBMIT" at bounding box center [518, 446] width 35 height 17
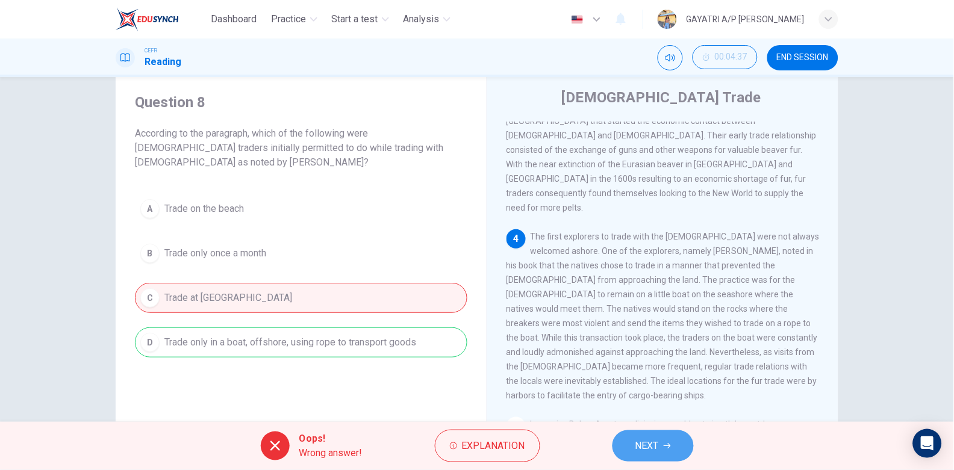
click at [647, 438] on span "NEXT" at bounding box center [647, 446] width 23 height 17
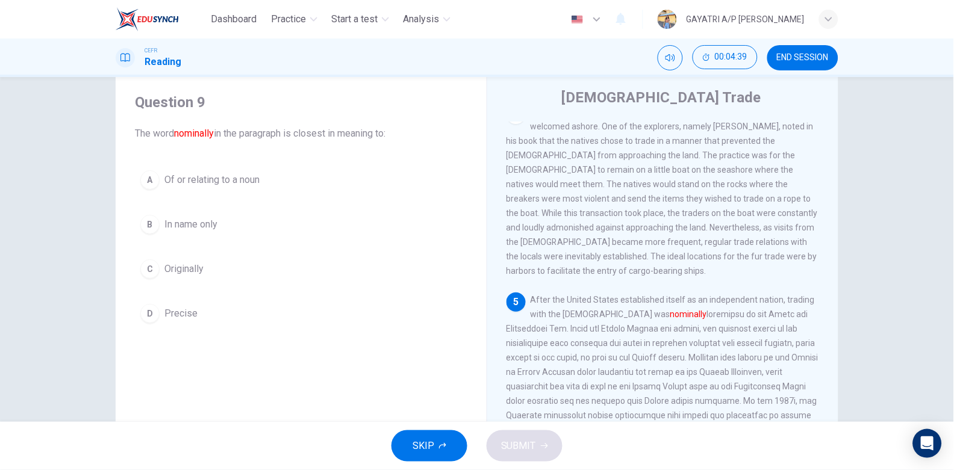
scroll to position [648, 0]
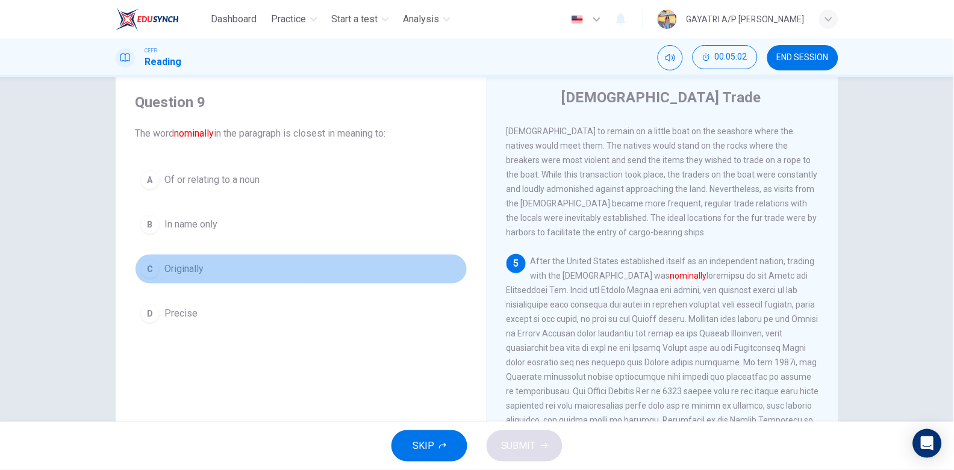
click at [213, 267] on button "C Originally" at bounding box center [301, 269] width 333 height 30
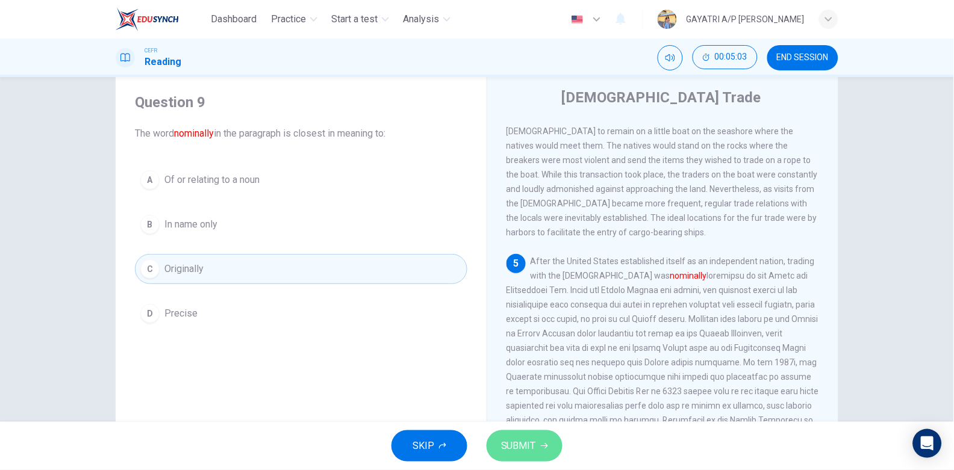
click at [516, 431] on button "SUBMIT" at bounding box center [525, 446] width 76 height 31
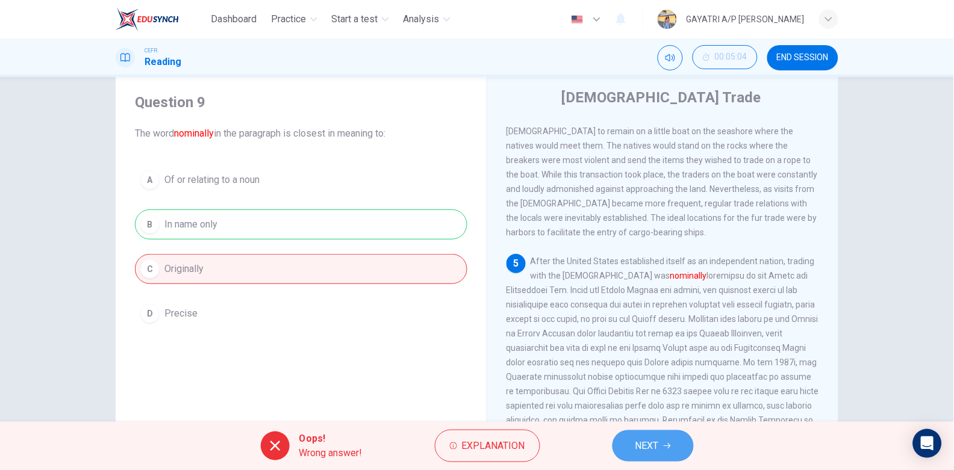
click at [636, 452] on span "NEXT" at bounding box center [647, 446] width 23 height 17
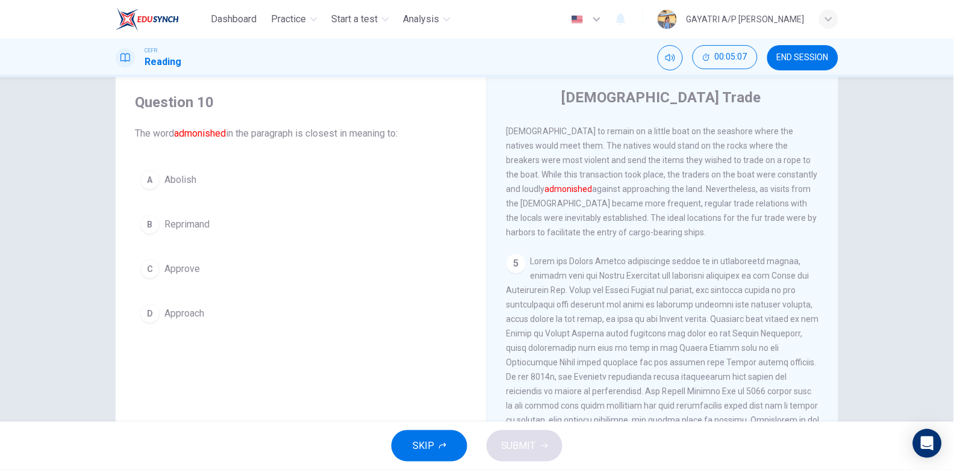
scroll to position [580, 0]
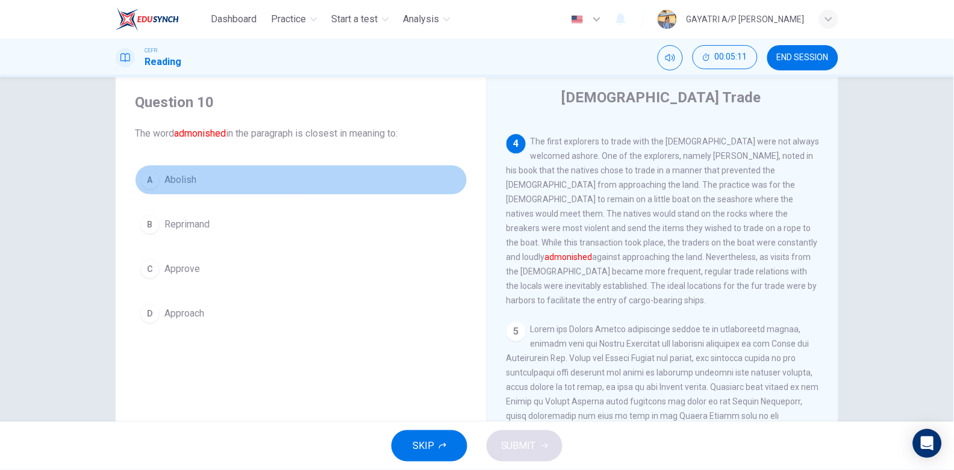
click at [217, 178] on button "A Abolish" at bounding box center [301, 180] width 333 height 30
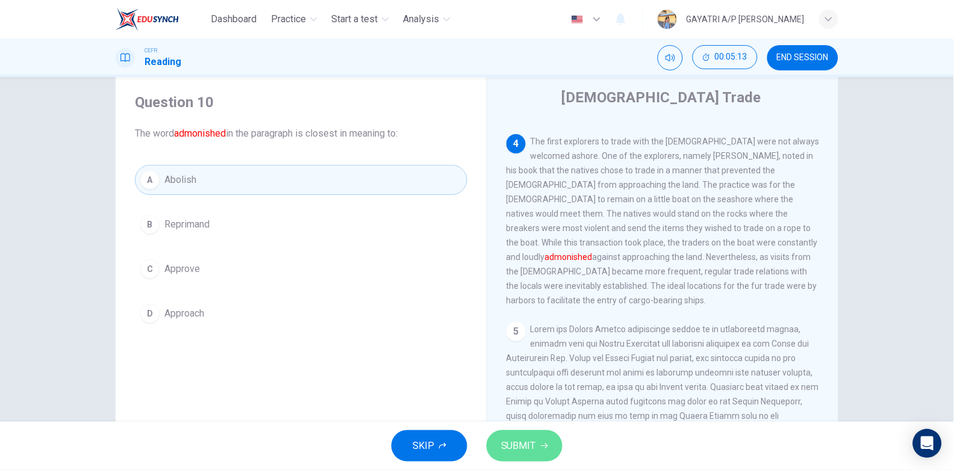
click at [519, 448] on span "SUBMIT" at bounding box center [518, 446] width 35 height 17
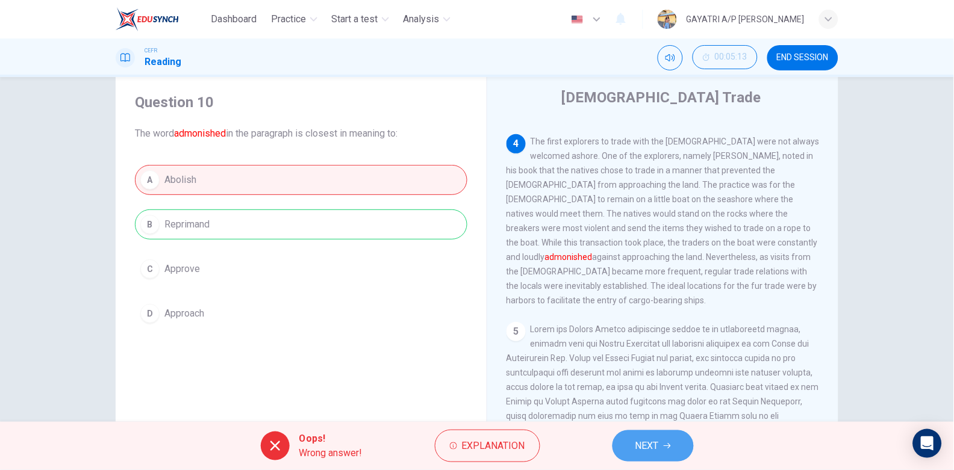
click at [655, 440] on span "NEXT" at bounding box center [647, 446] width 23 height 17
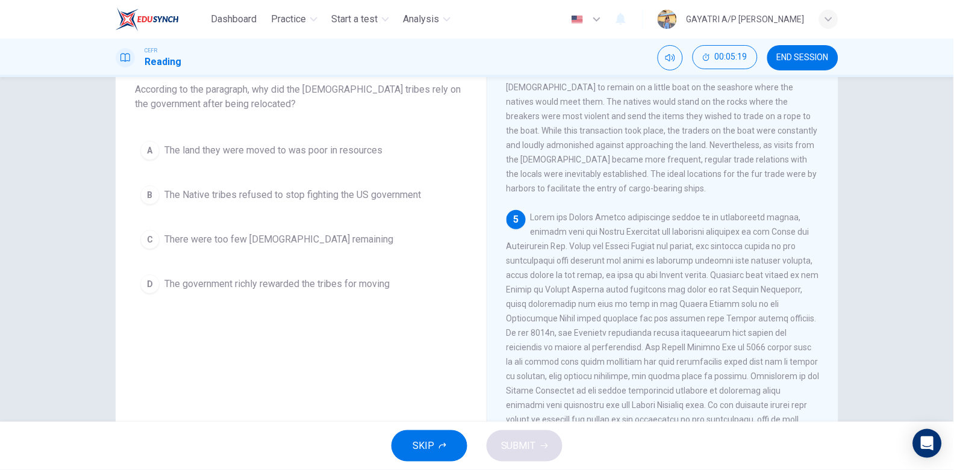
scroll to position [47, 0]
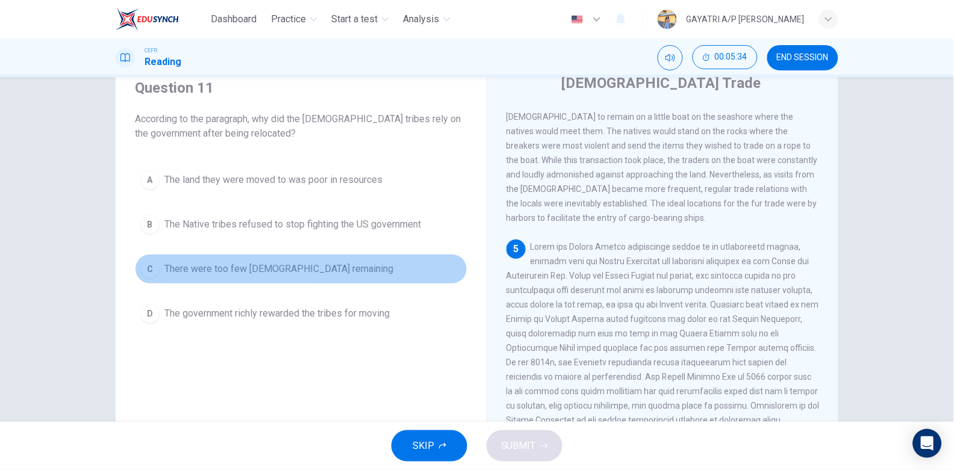
click at [285, 267] on span "There were too few Native Americans remaining" at bounding box center [278, 269] width 229 height 14
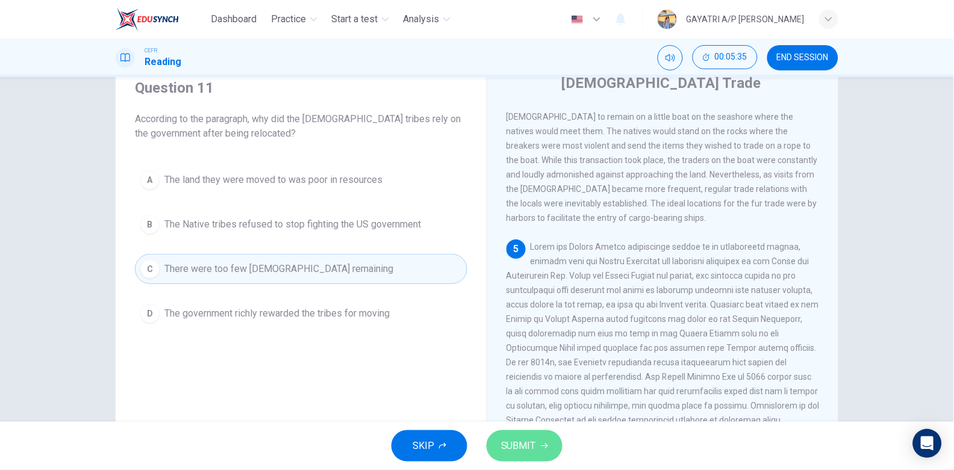
click at [521, 448] on span "SUBMIT" at bounding box center [518, 446] width 35 height 17
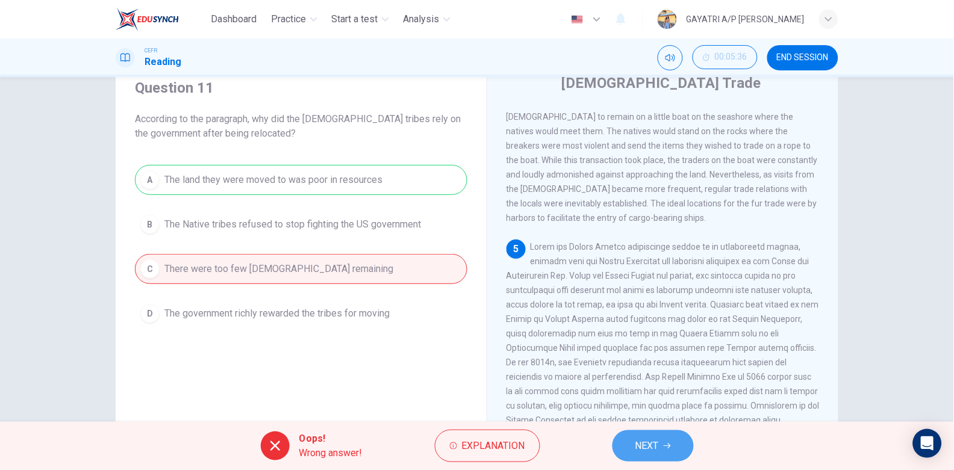
click at [655, 442] on span "NEXT" at bounding box center [647, 446] width 23 height 17
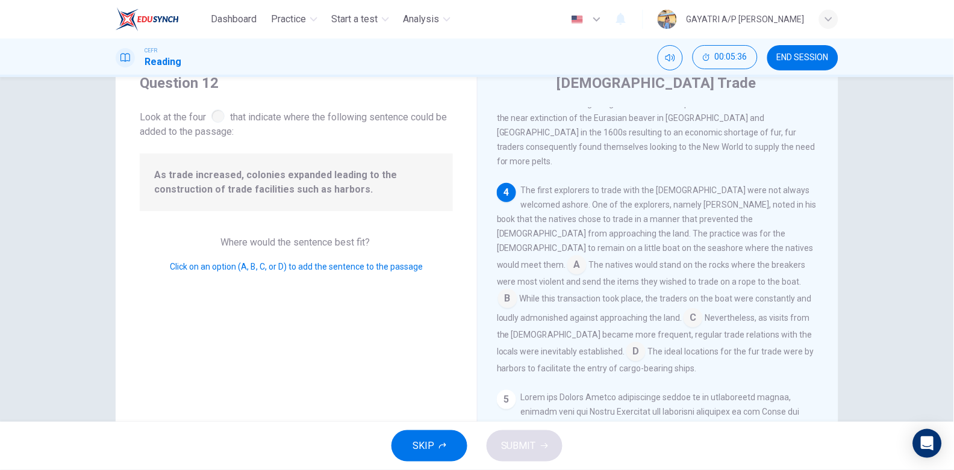
scroll to position [511, 0]
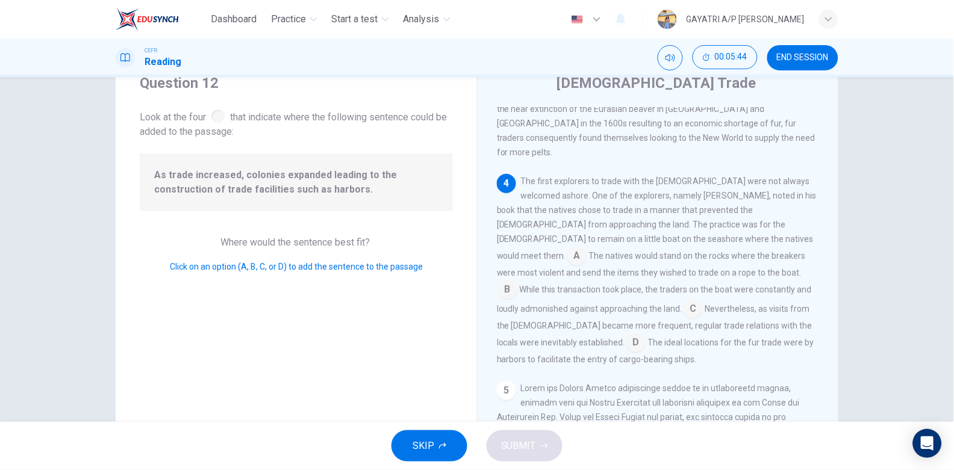
drag, startPoint x: 152, startPoint y: 175, endPoint x: 283, endPoint y: 172, distance: 130.2
click at [283, 172] on span "As trade increased, colonies expanded leading to the construction of trade faci…" at bounding box center [296, 182] width 284 height 29
click at [517, 281] on input at bounding box center [507, 290] width 19 height 19
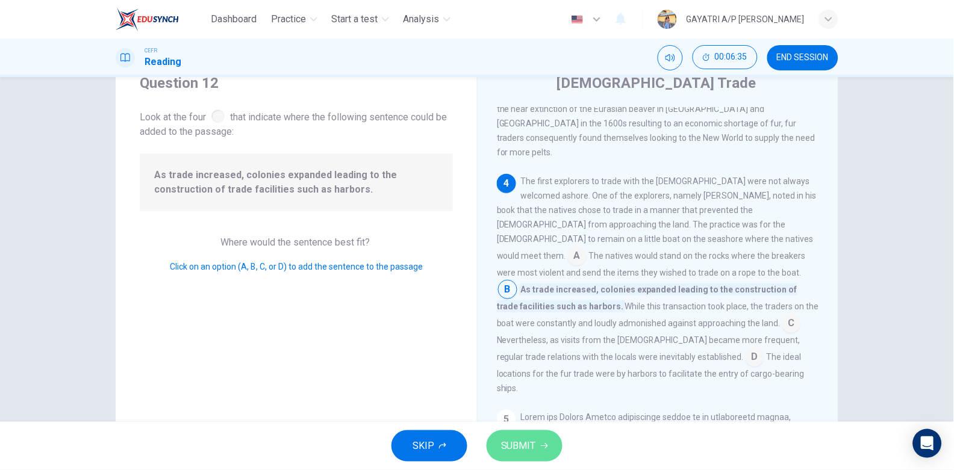
click at [522, 444] on span "SUBMIT" at bounding box center [518, 446] width 35 height 17
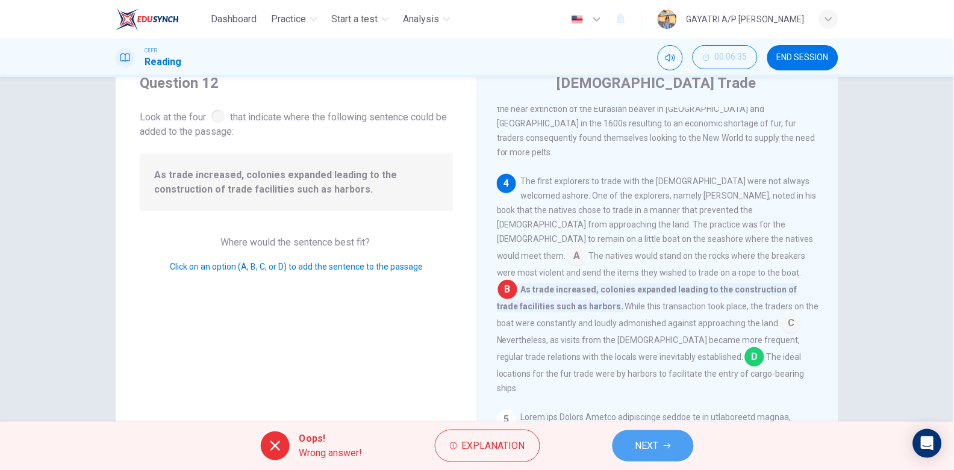
click at [642, 442] on span "NEXT" at bounding box center [647, 446] width 23 height 17
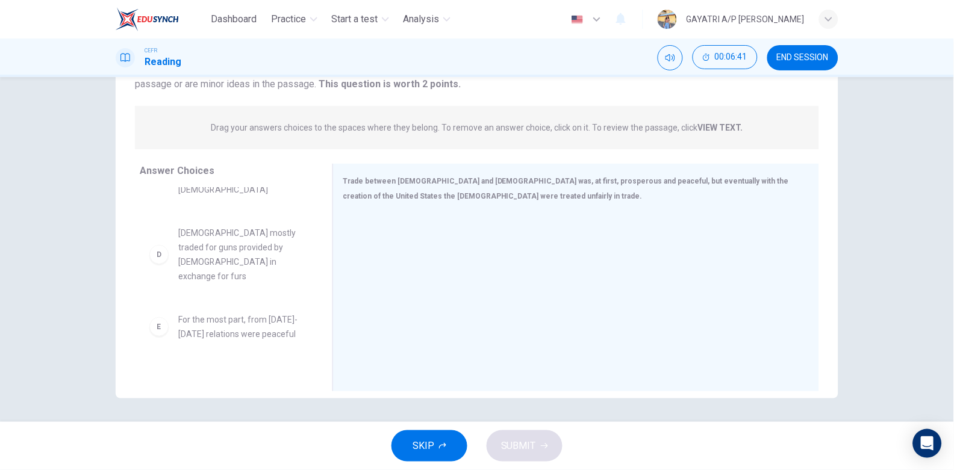
scroll to position [0, 0]
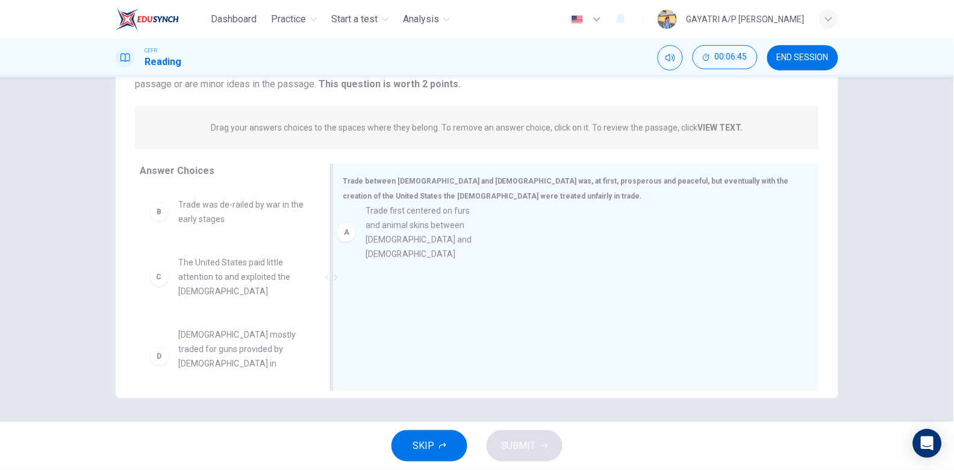
drag, startPoint x: 231, startPoint y: 227, endPoint x: 433, endPoint y: 234, distance: 202.5
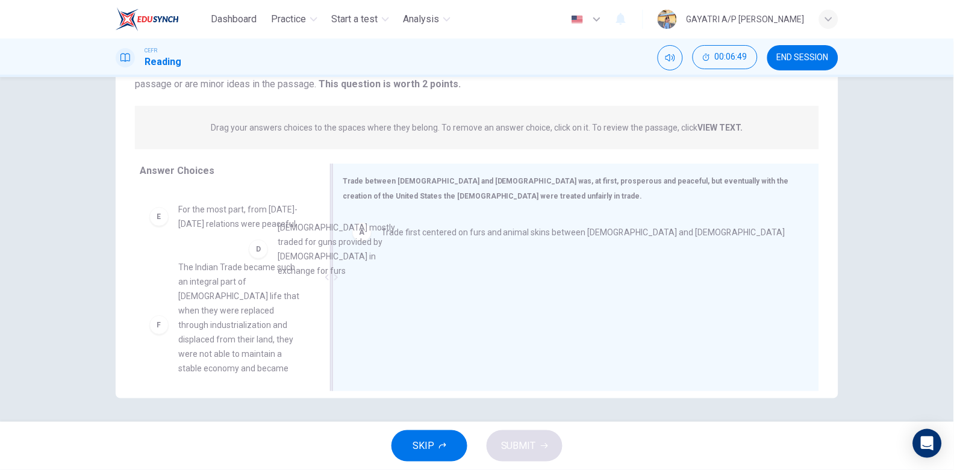
scroll to position [125, 0]
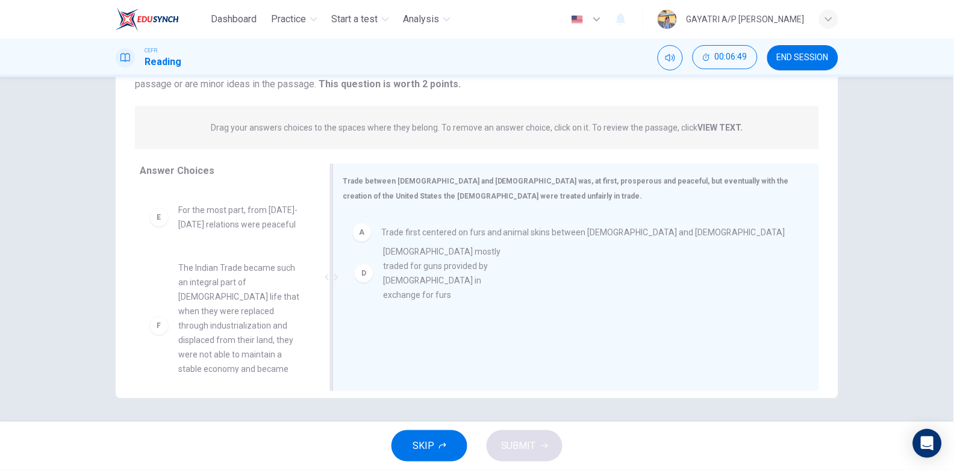
drag, startPoint x: 242, startPoint y: 225, endPoint x: 478, endPoint y: 277, distance: 241.2
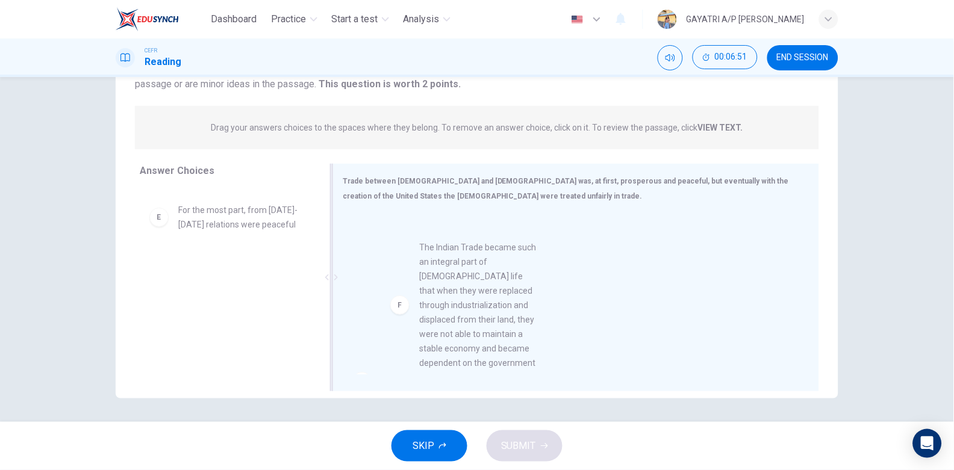
drag, startPoint x: 238, startPoint y: 314, endPoint x: 487, endPoint y: 293, distance: 249.6
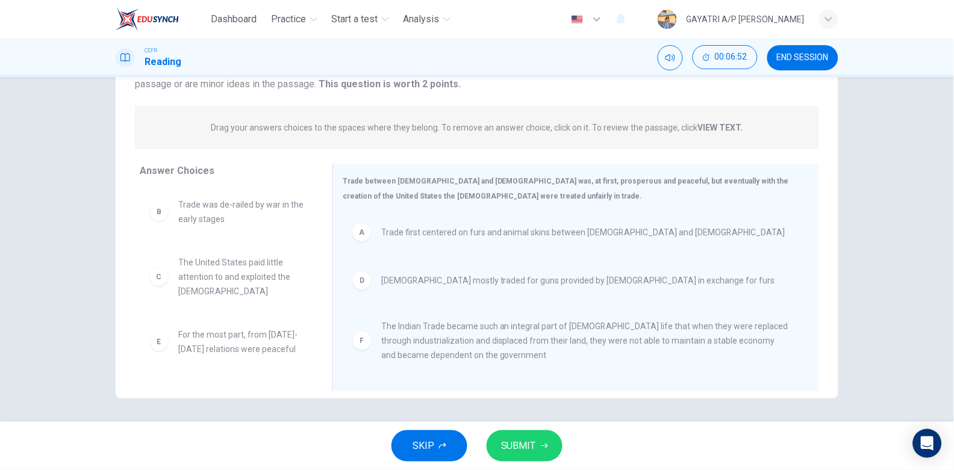
scroll to position [0, 0]
click at [535, 443] on span "SUBMIT" at bounding box center [518, 446] width 35 height 17
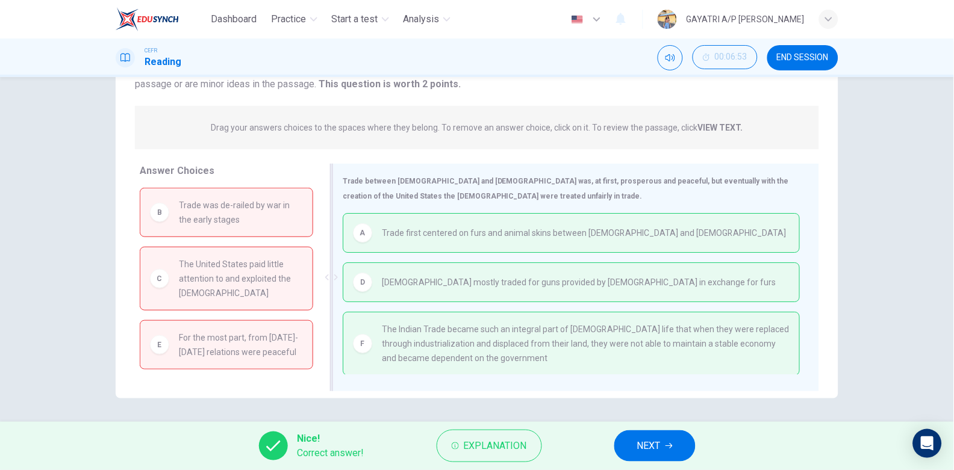
scroll to position [1, 0]
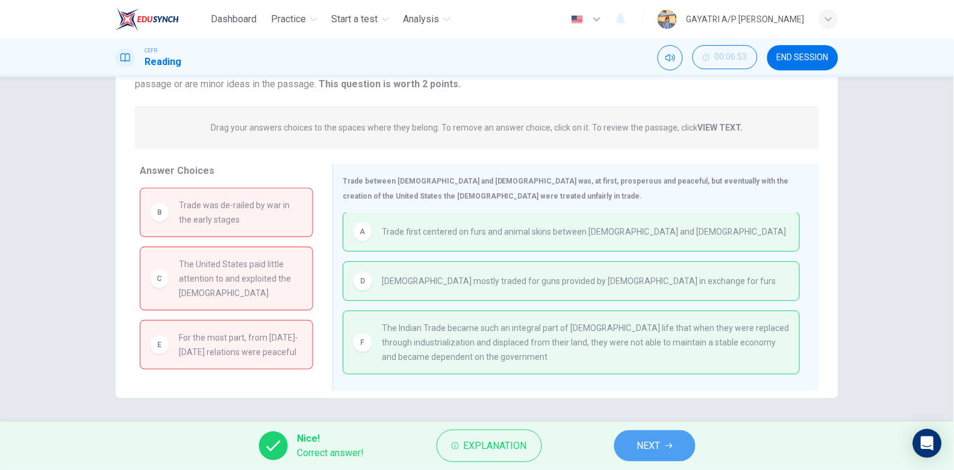
click at [640, 446] on span "NEXT" at bounding box center [648, 446] width 23 height 17
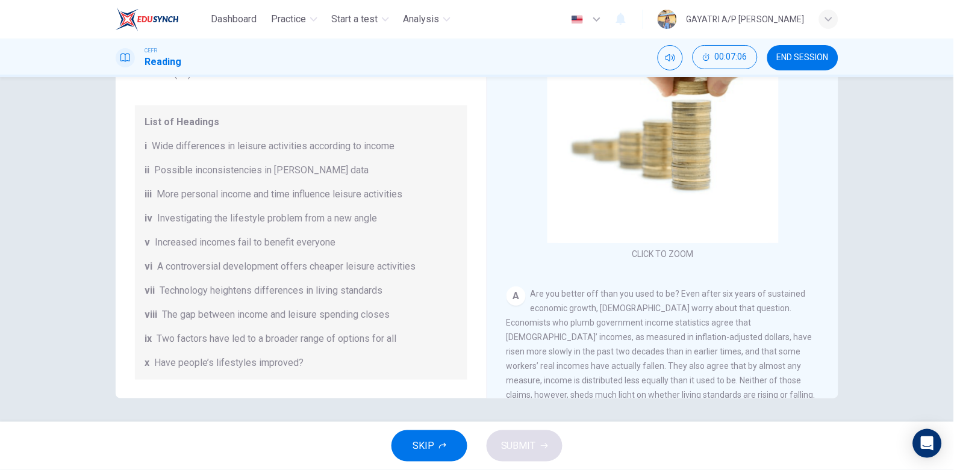
scroll to position [251, 0]
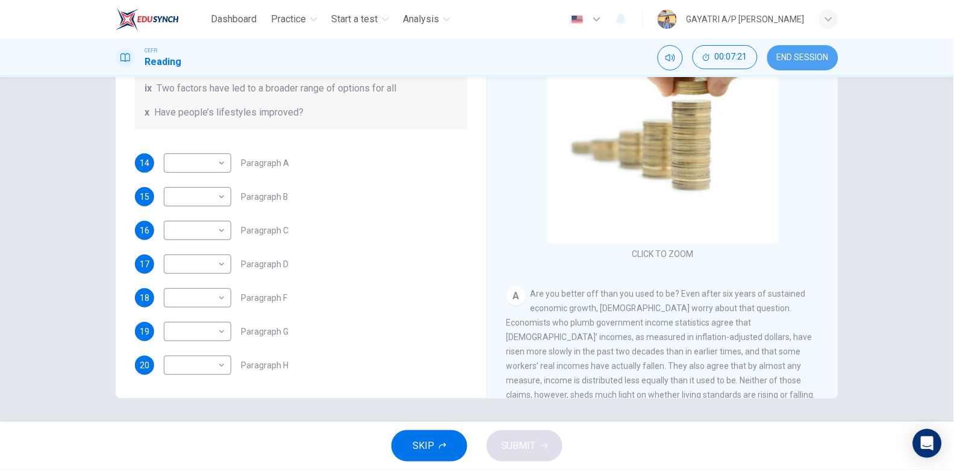
click at [789, 59] on span "END SESSION" at bounding box center [803, 58] width 52 height 10
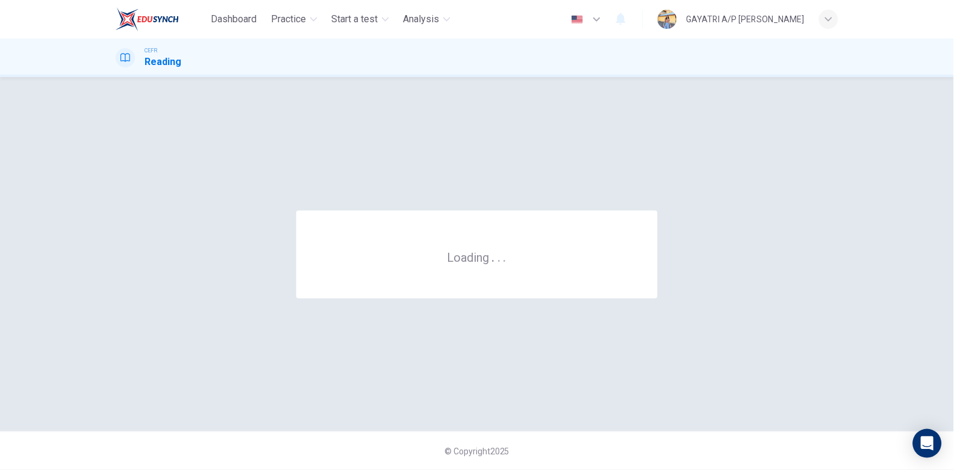
scroll to position [0, 0]
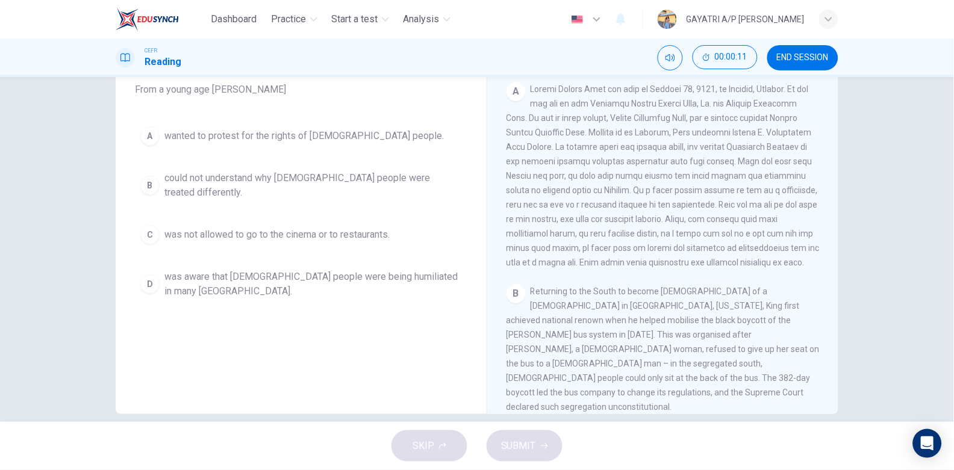
scroll to position [47, 0]
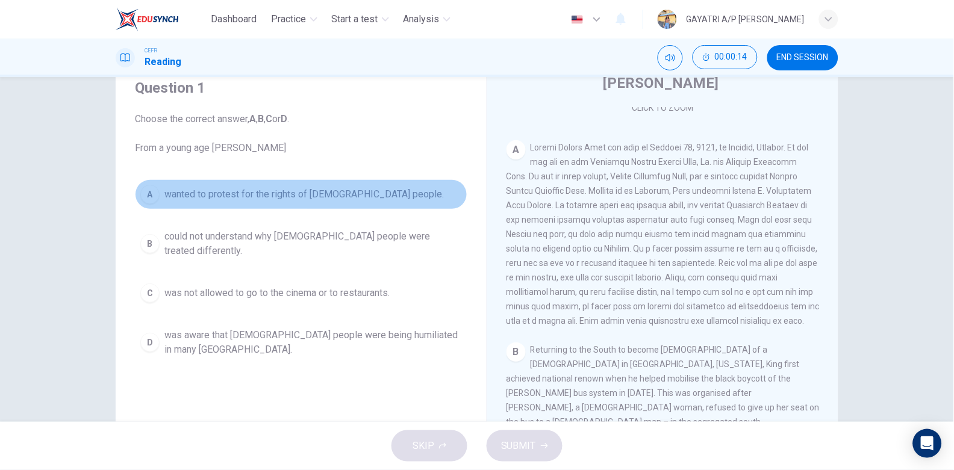
click at [364, 198] on span "wanted to protest for the rights of black people." at bounding box center [304, 194] width 280 height 14
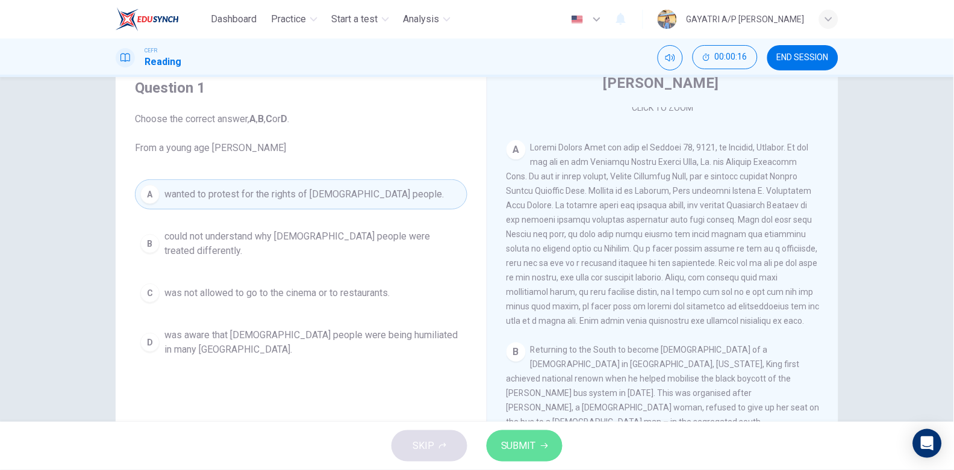
click at [533, 448] on span "SUBMIT" at bounding box center [518, 446] width 35 height 17
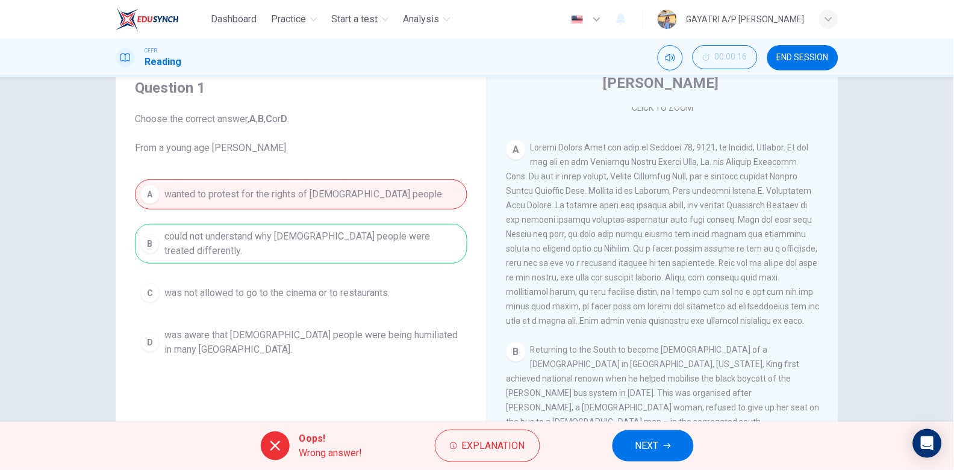
click at [673, 442] on button "NEXT" at bounding box center [653, 446] width 81 height 31
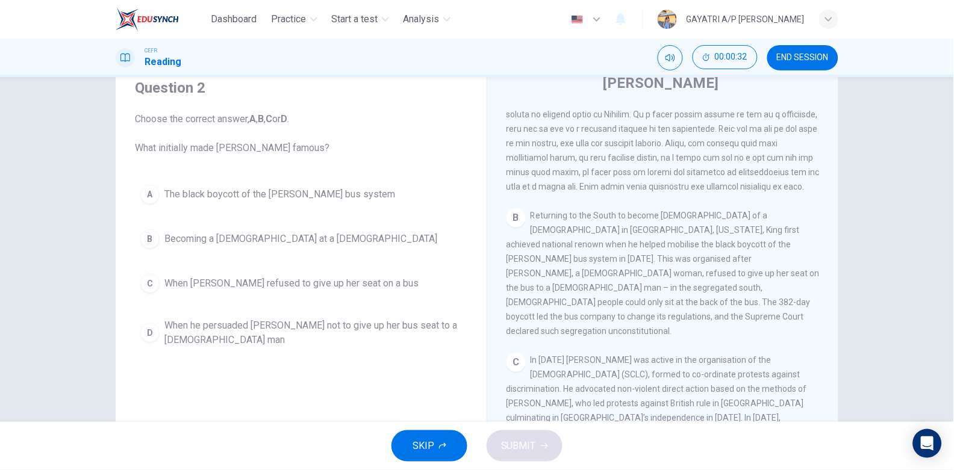
scroll to position [360, 0]
click at [303, 312] on div "A The black boycott of the Montgomery bus system B Becoming a pastor at a Bapti…" at bounding box center [301, 266] width 333 height 173
click at [275, 312] on div "A The black boycott of the Montgomery bus system B Becoming a pastor at a Bapti…" at bounding box center [301, 266] width 333 height 173
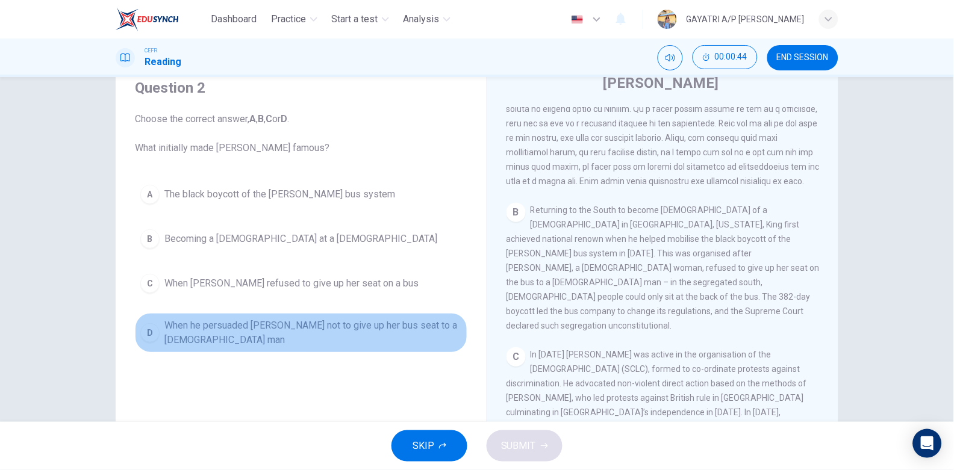
click at [264, 324] on span "When he persuaded Rosa Parks not to give up her bus seat to a white man" at bounding box center [313, 333] width 298 height 29
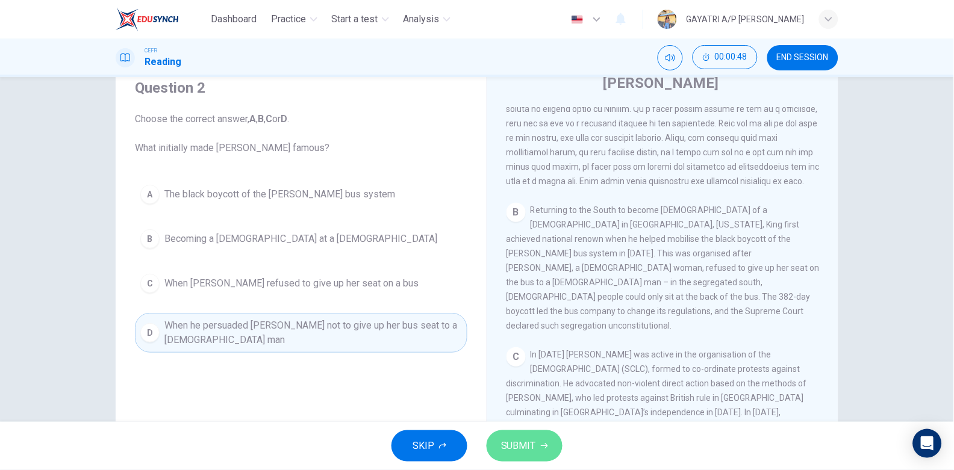
click at [522, 442] on span "SUBMIT" at bounding box center [518, 446] width 35 height 17
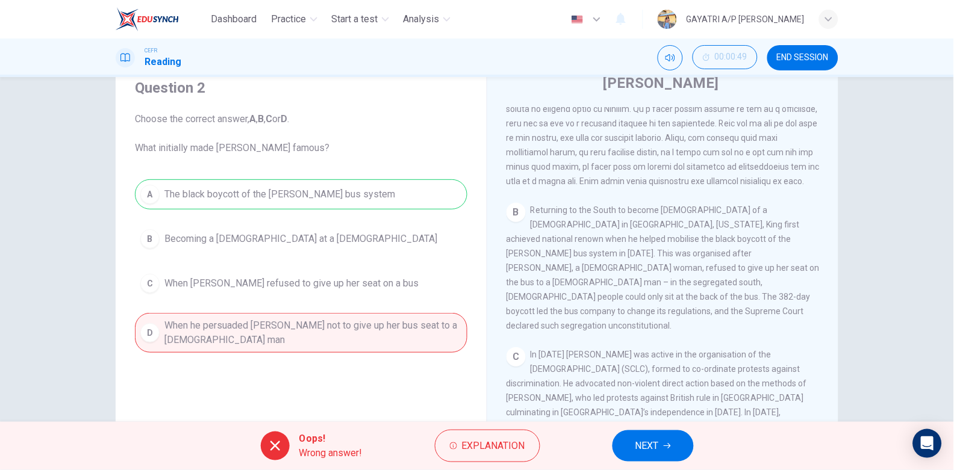
click at [653, 434] on button "NEXT" at bounding box center [653, 446] width 81 height 31
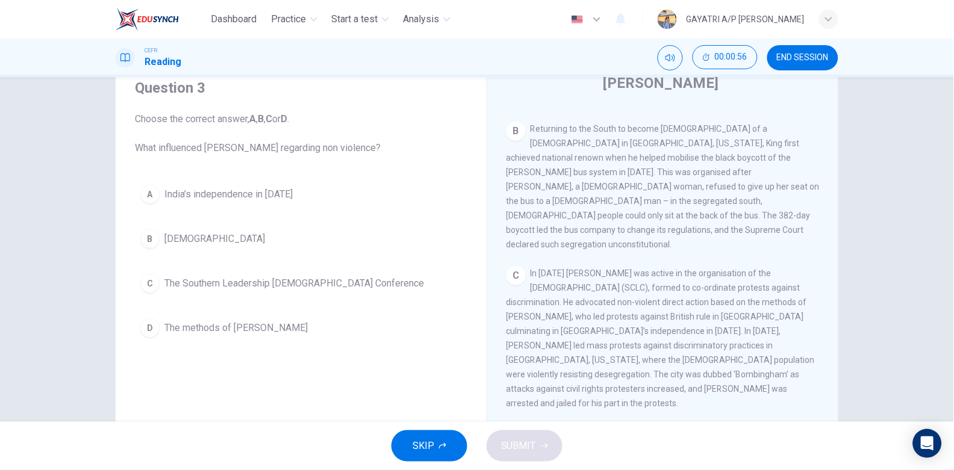
scroll to position [440, 0]
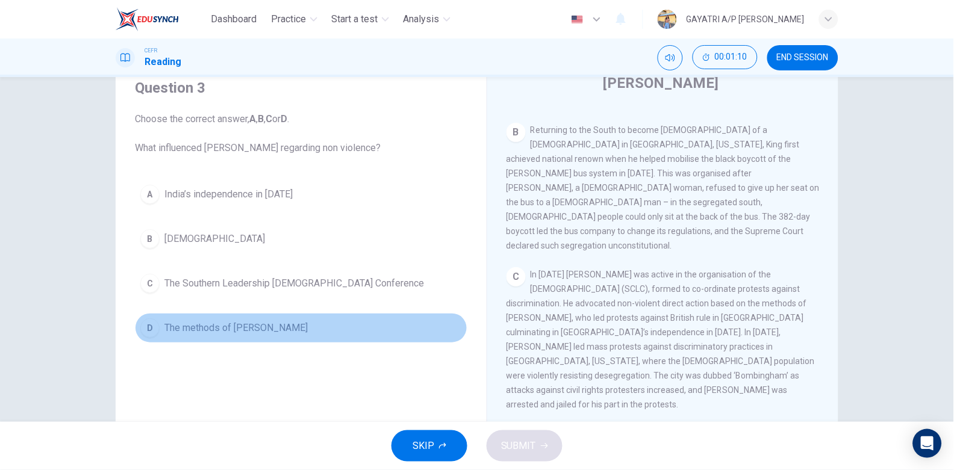
click at [258, 326] on span "The methods of Gandhi" at bounding box center [235, 328] width 143 height 14
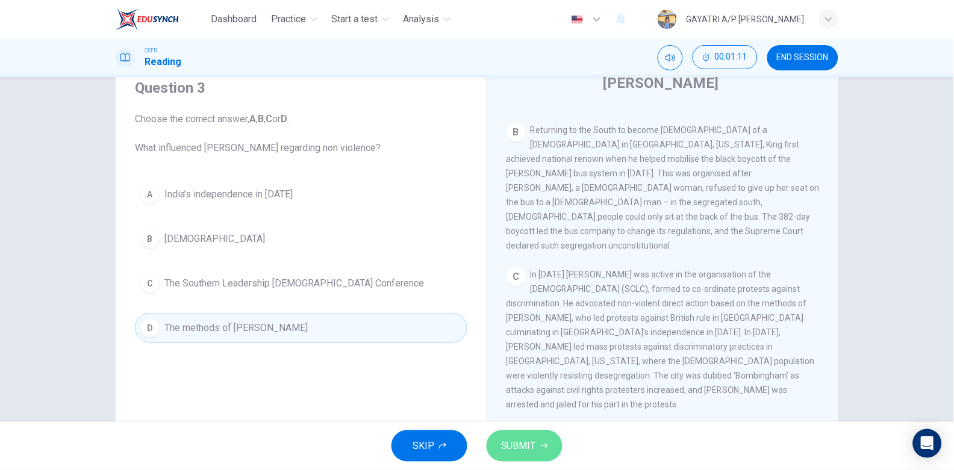
click at [529, 455] on button "SUBMIT" at bounding box center [525, 446] width 76 height 31
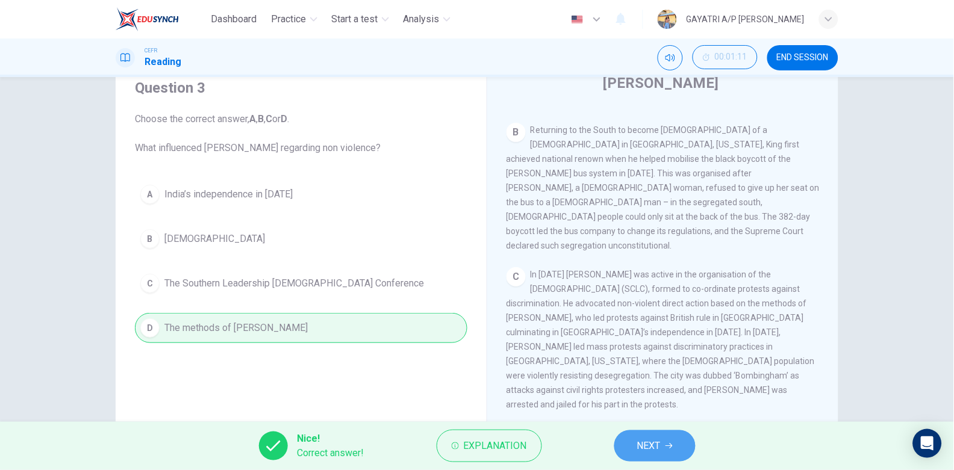
click at [653, 451] on span "NEXT" at bounding box center [648, 446] width 23 height 17
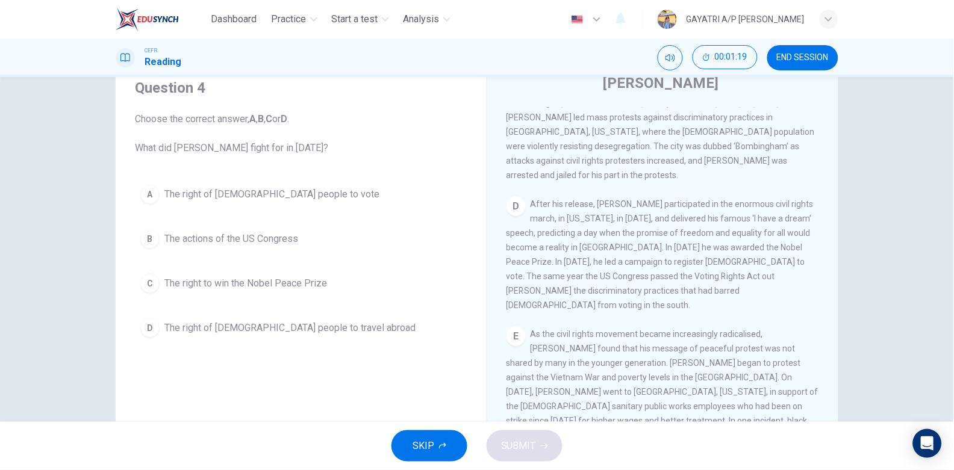
scroll to position [671, 0]
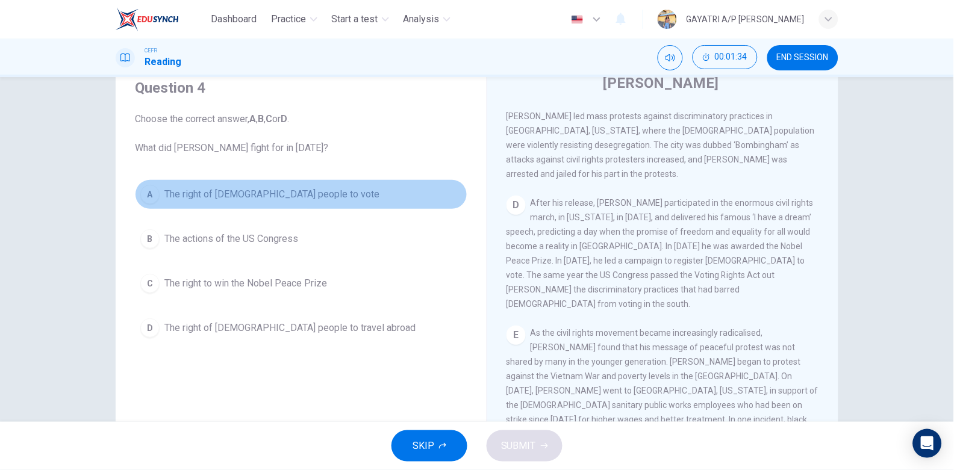
click at [269, 193] on span "The right of black people to vote" at bounding box center [271, 194] width 215 height 14
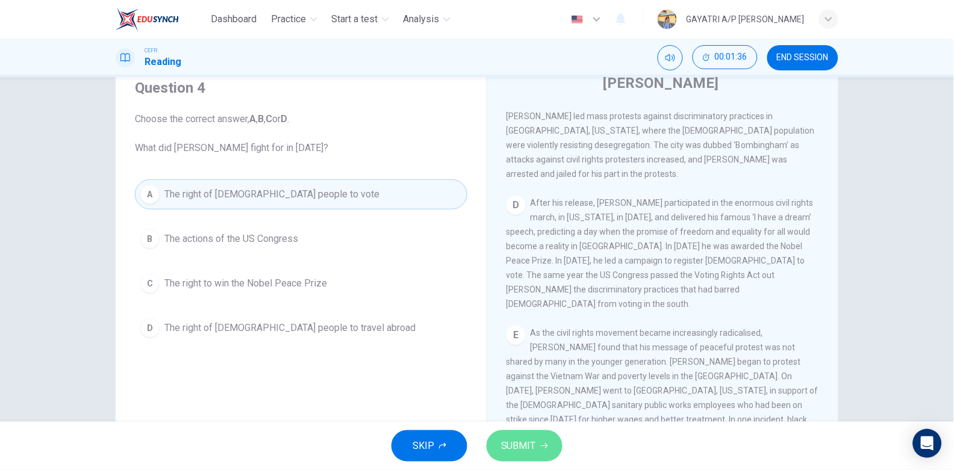
click at [519, 454] on span "SUBMIT" at bounding box center [518, 446] width 35 height 17
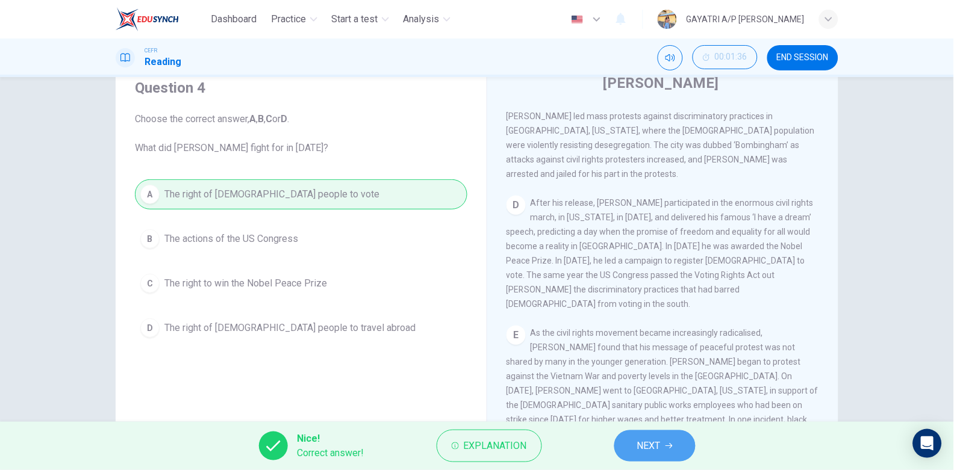
click at [653, 449] on span "NEXT" at bounding box center [648, 446] width 23 height 17
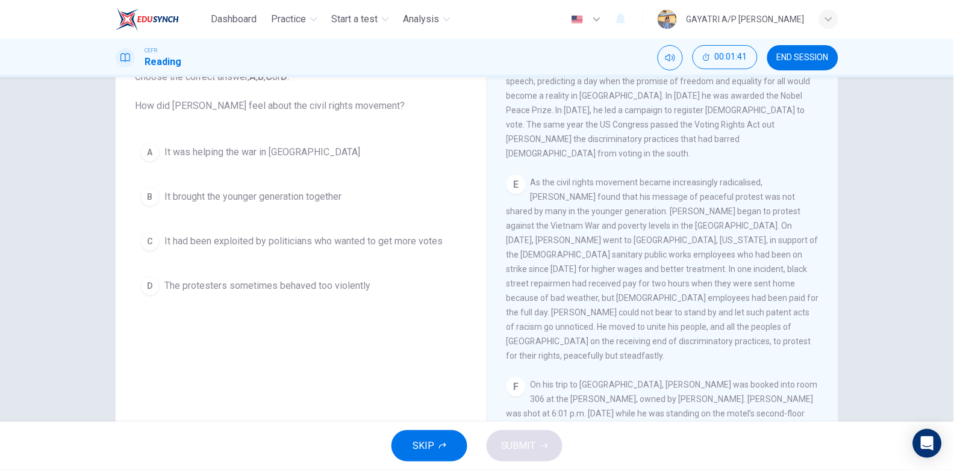
scroll to position [85, 0]
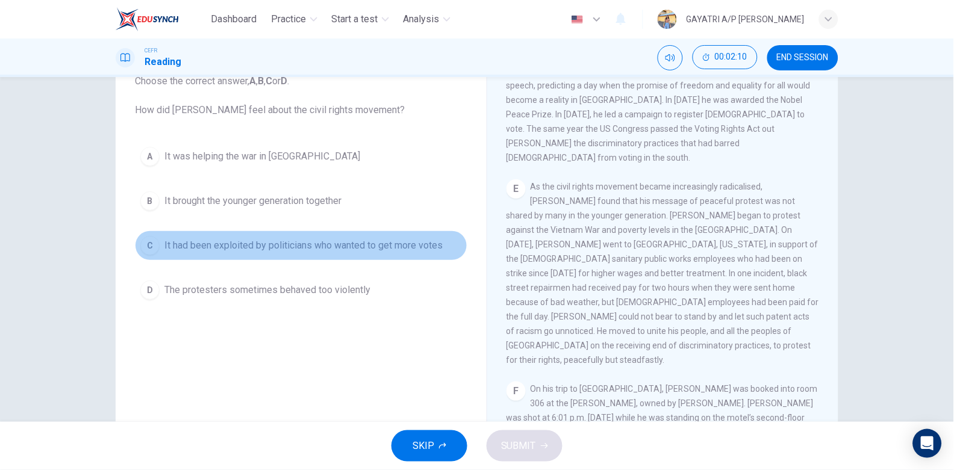
click at [279, 249] on span "It had been exploited by politicians who wanted to get more votes" at bounding box center [303, 246] width 278 height 14
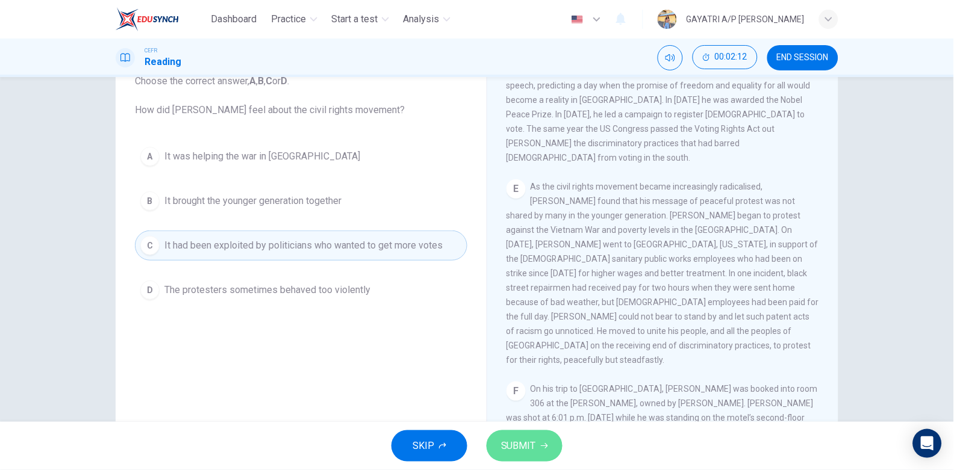
click at [529, 455] on span "SUBMIT" at bounding box center [518, 446] width 35 height 17
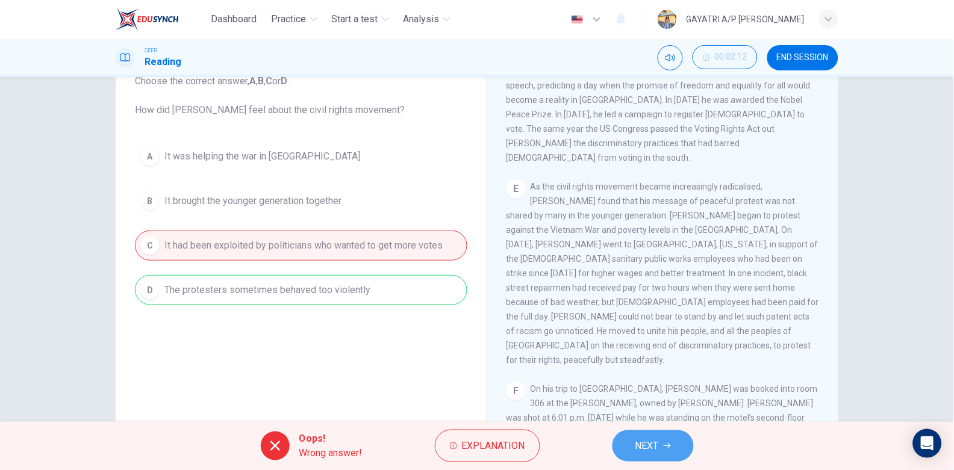
click at [655, 441] on span "NEXT" at bounding box center [647, 446] width 23 height 17
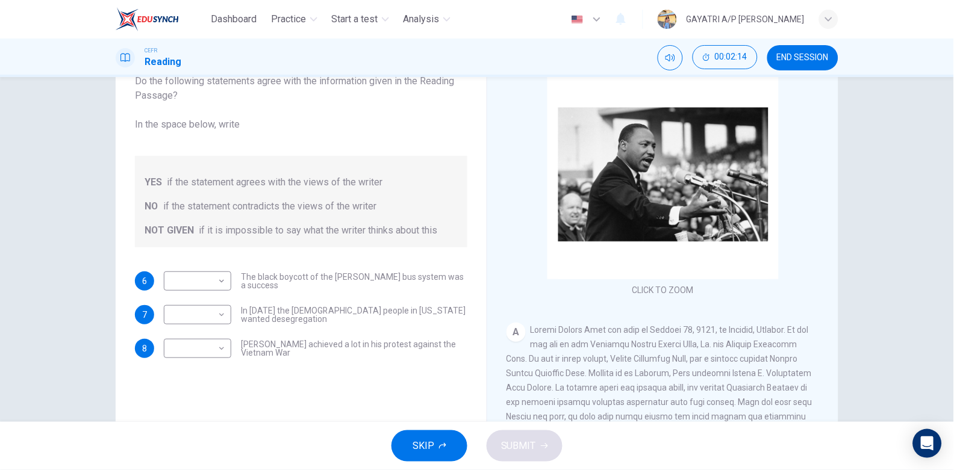
scroll to position [121, 0]
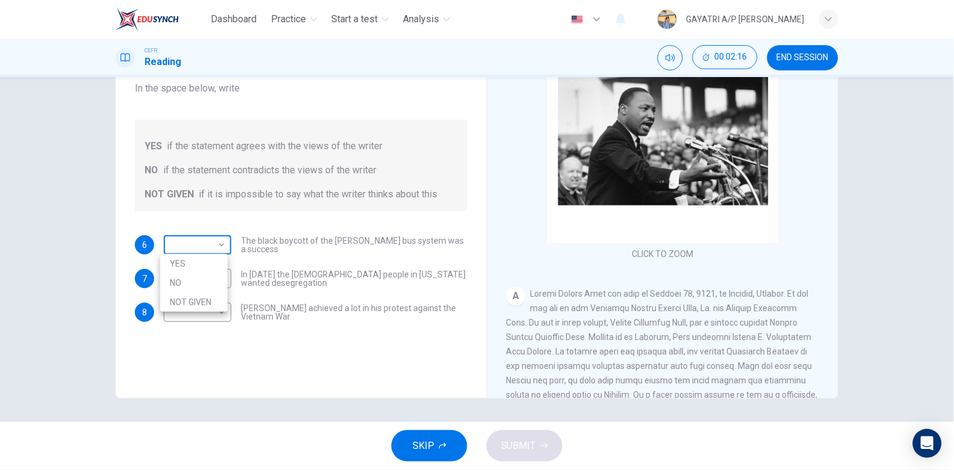
click at [222, 251] on body "Dashboard Practice Start a test Analysis English en ​ GAYATRI A/P RAMIS CEFR Re…" at bounding box center [477, 235] width 954 height 470
click at [203, 270] on li "YES" at bounding box center [193, 263] width 67 height 19
type input "YES"
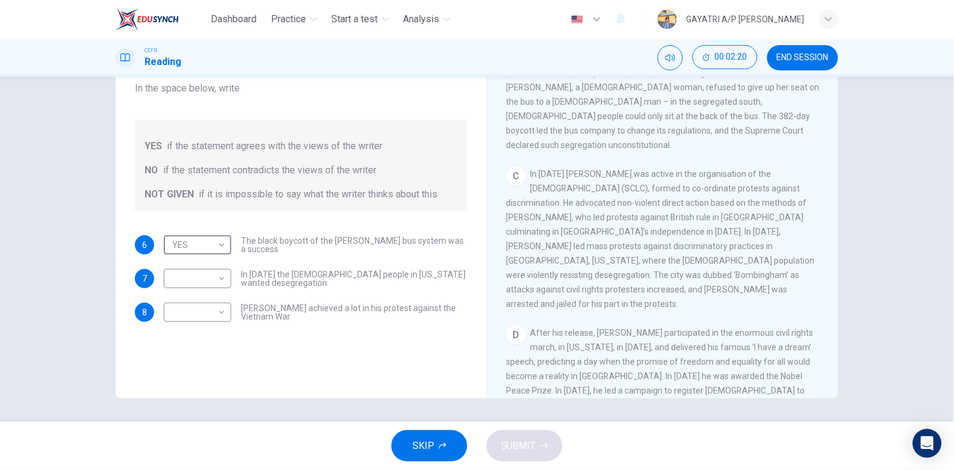
scroll to position [481, 0]
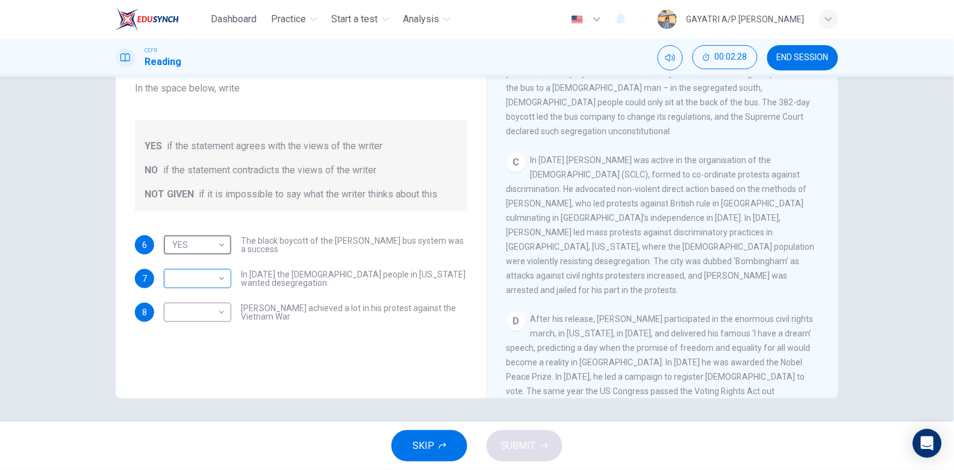
click at [214, 281] on body "Dashboard Practice Start a test Analysis English en ​ GAYATRI A/P RAMIS CEFR Re…" at bounding box center [477, 235] width 954 height 470
click at [196, 296] on li "YES" at bounding box center [193, 297] width 67 height 19
type input "YES"
click at [216, 308] on body "Dashboard Practice Start a test Analysis English en ​ GAYATRI A/P RAMIS CEFR Re…" at bounding box center [477, 235] width 954 height 470
click at [194, 334] on li "YES" at bounding box center [193, 331] width 67 height 19
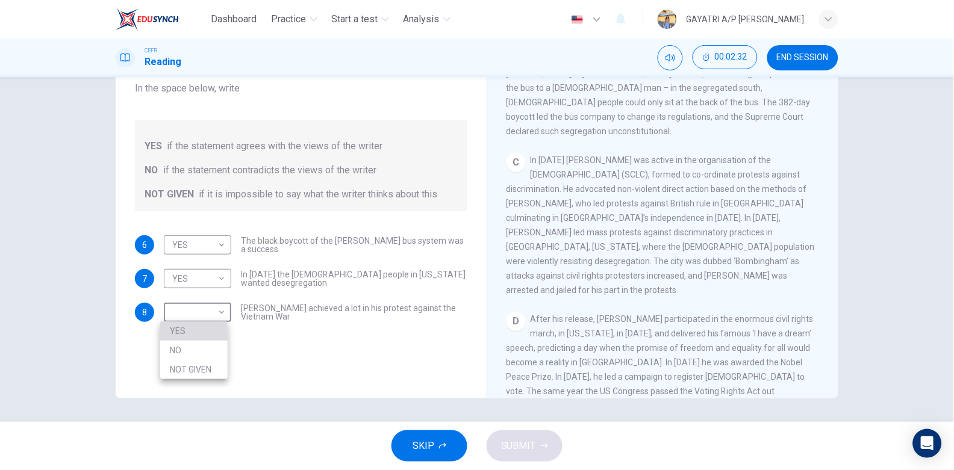
type input "YES"
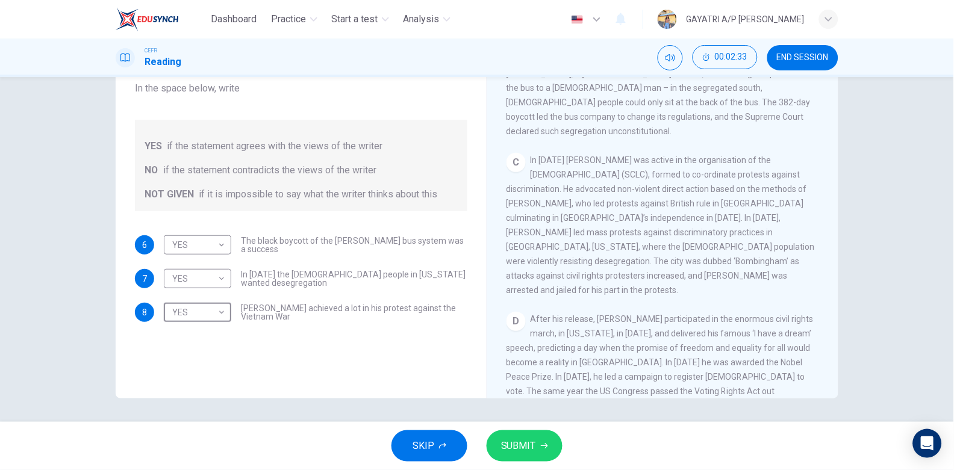
click at [519, 431] on button "SUBMIT" at bounding box center [525, 446] width 76 height 31
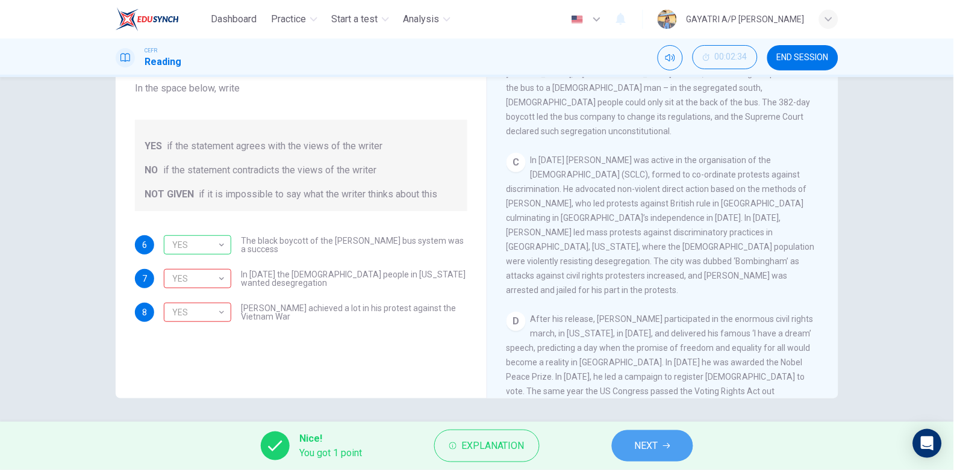
click at [639, 439] on span "NEXT" at bounding box center [646, 446] width 23 height 17
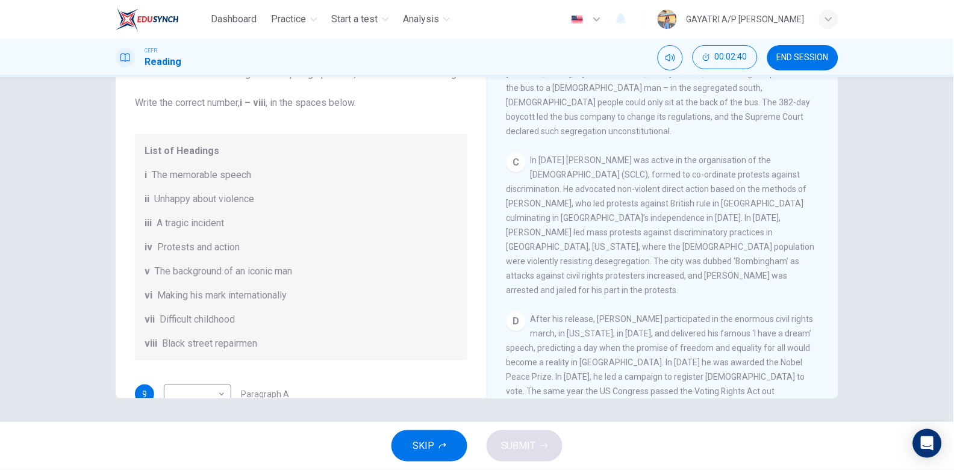
scroll to position [0, 0]
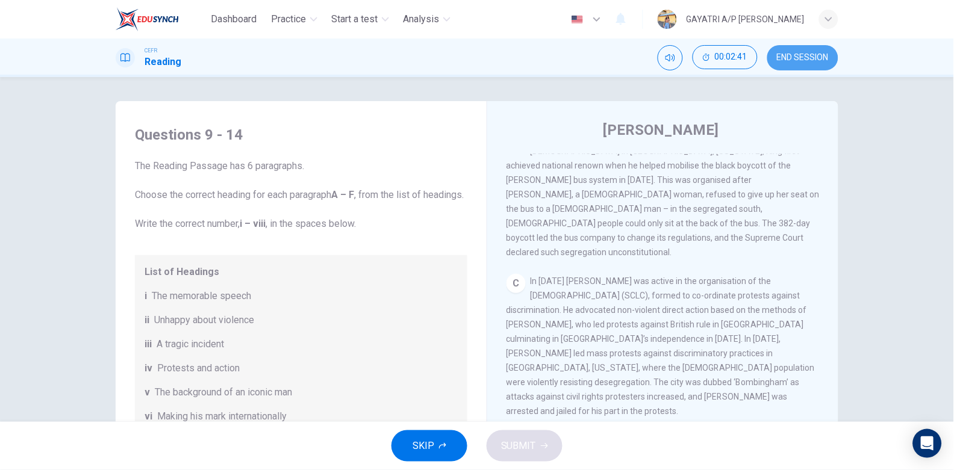
click at [793, 55] on span "END SESSION" at bounding box center [803, 58] width 52 height 10
